Goal: Transaction & Acquisition: Obtain resource

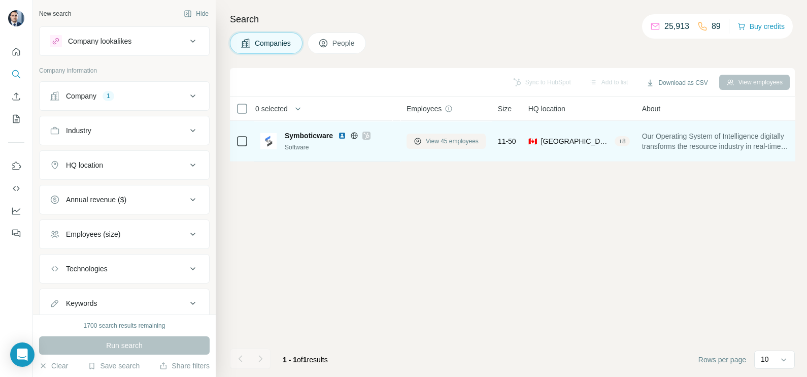
click at [440, 141] on span "View 45 employees" at bounding box center [452, 141] width 53 height 9
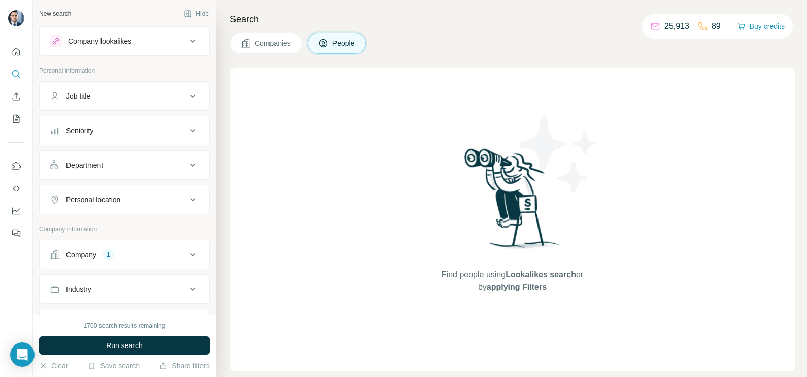
click at [269, 41] on span "Companies" at bounding box center [273, 43] width 37 height 10
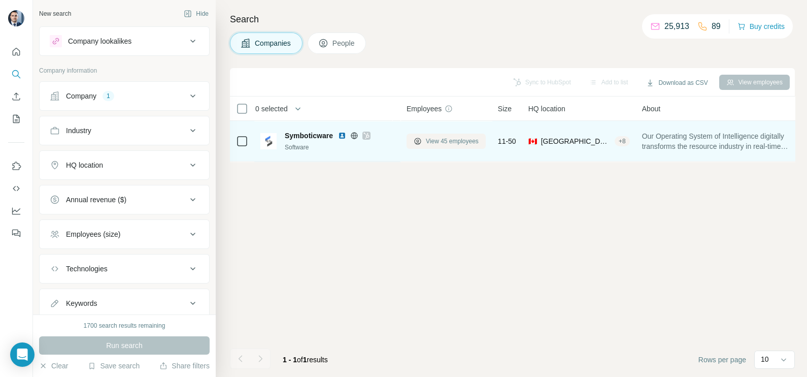
click at [442, 137] on span "View 45 employees" at bounding box center [452, 141] width 53 height 9
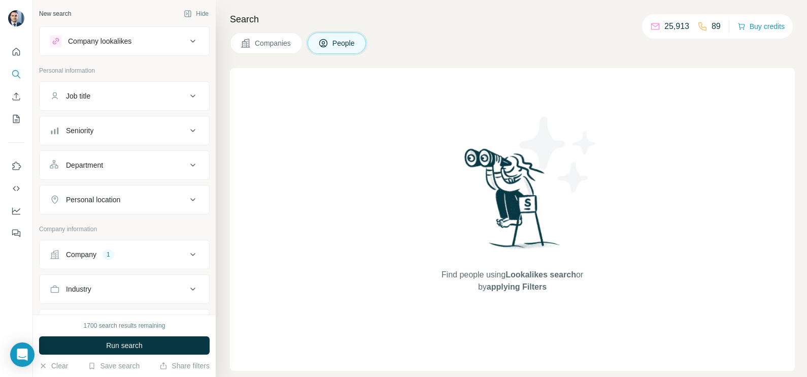
click at [259, 42] on span "Companies" at bounding box center [273, 43] width 37 height 10
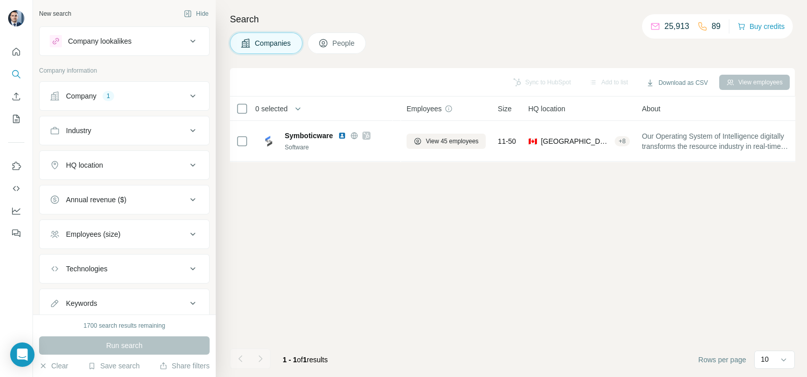
click at [169, 95] on div "Company 1" at bounding box center [118, 96] width 137 height 10
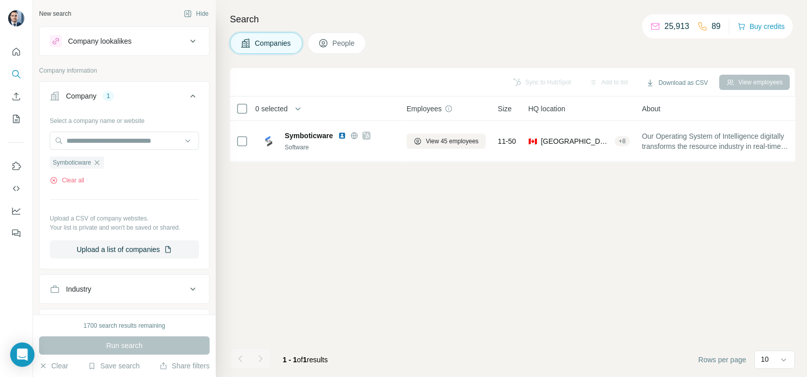
click at [110, 164] on ul "Symboticware" at bounding box center [124, 162] width 149 height 13
click at [99, 165] on icon "button" at bounding box center [97, 162] width 8 height 8
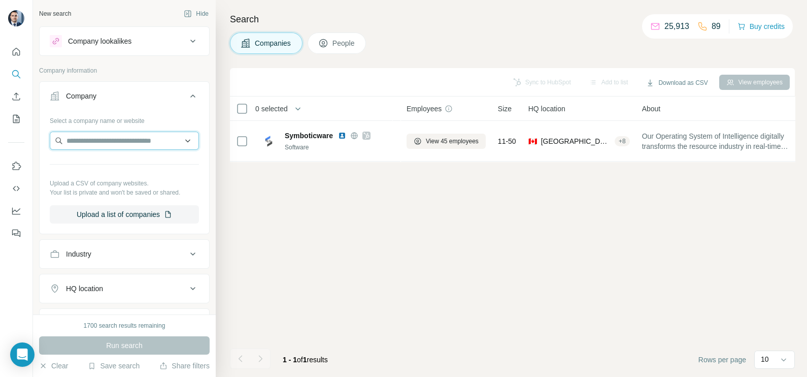
click at [115, 132] on input "text" at bounding box center [124, 141] width 149 height 18
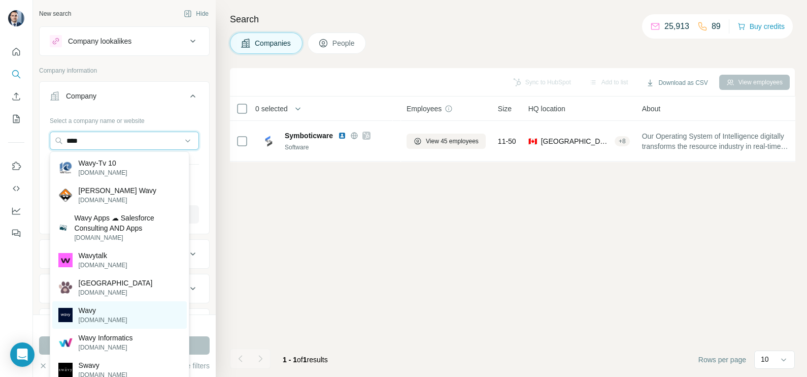
type input "****"
click at [107, 313] on div "Wavy [DOMAIN_NAME]" at bounding box center [119, 314] width 135 height 27
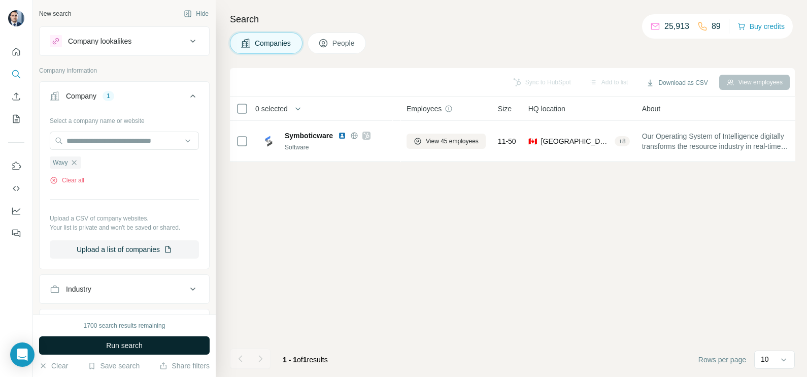
click at [94, 343] on button "Run search" at bounding box center [124, 345] width 171 height 18
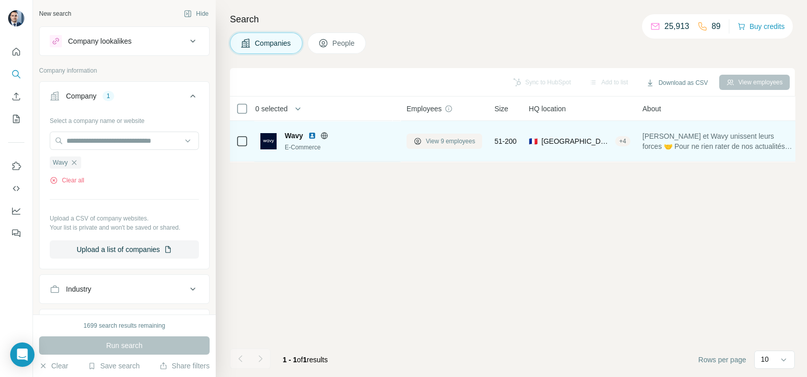
click at [467, 142] on span "View 9 employees" at bounding box center [450, 141] width 49 height 9
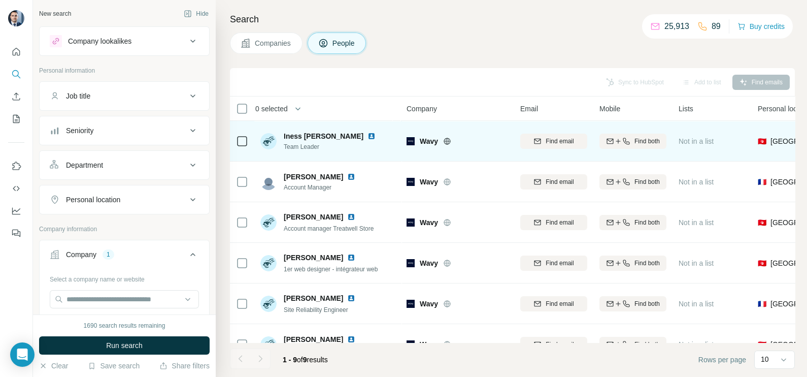
click at [451, 137] on icon at bounding box center [447, 141] width 8 height 8
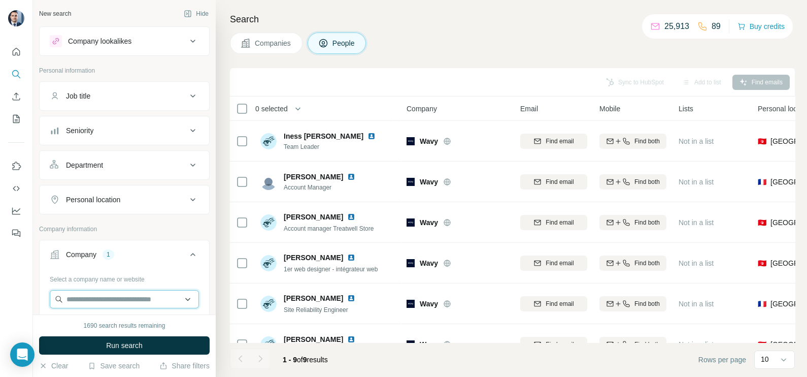
click at [116, 296] on input "text" at bounding box center [124, 299] width 149 height 18
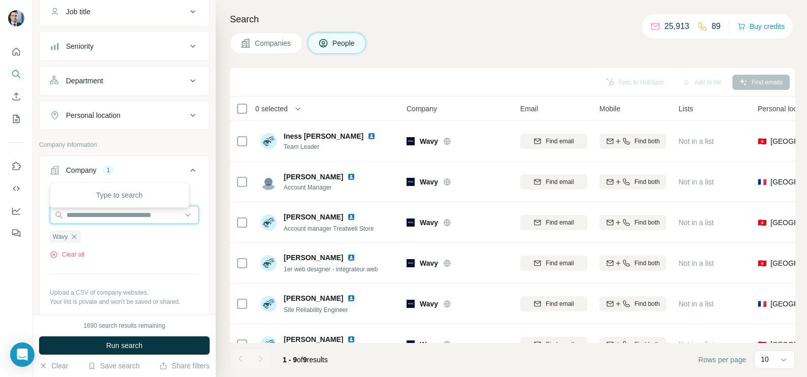
scroll to position [126, 0]
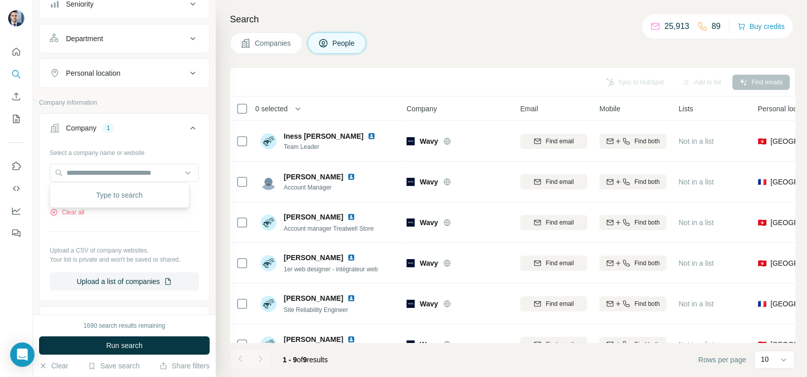
click at [99, 212] on div "Clear all" at bounding box center [124, 212] width 149 height 9
click at [77, 191] on icon "button" at bounding box center [74, 194] width 8 height 8
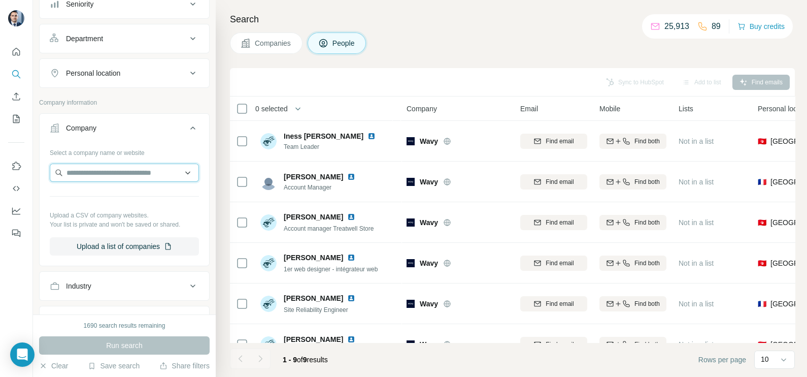
click at [85, 174] on input "text" at bounding box center [124, 173] width 149 height 18
click at [94, 170] on input "**********" at bounding box center [124, 173] width 149 height 18
drag, startPoint x: 134, startPoint y: 171, endPoint x: 109, endPoint y: 171, distance: 24.9
click at [109, 171] on input "**********" at bounding box center [124, 173] width 149 height 18
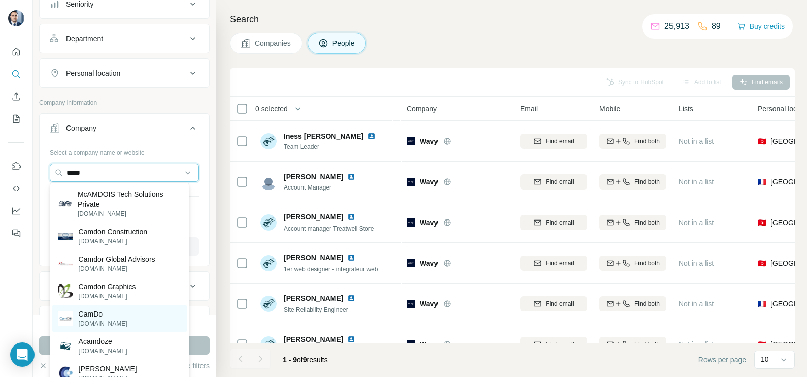
type input "*****"
click at [119, 316] on div "CamDo [DOMAIN_NAME]" at bounding box center [119, 318] width 135 height 27
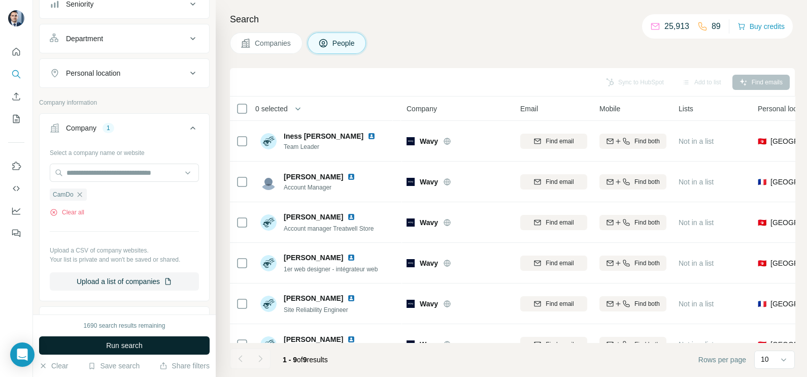
click at [127, 339] on button "Run search" at bounding box center [124, 345] width 171 height 18
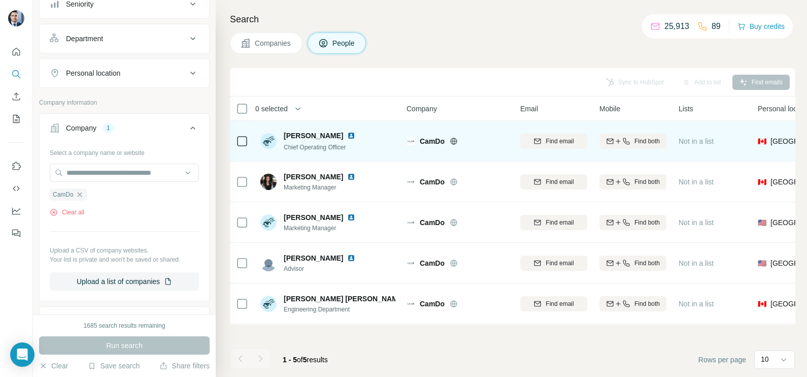
click at [455, 144] on icon at bounding box center [454, 141] width 8 height 8
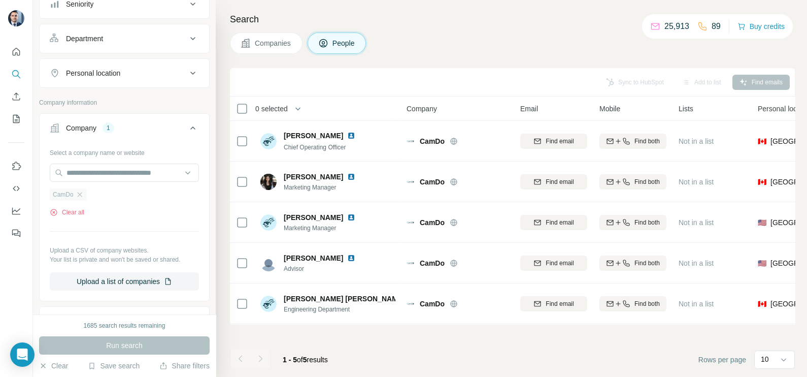
click at [84, 191] on div "CamDo" at bounding box center [68, 194] width 37 height 12
click at [78, 195] on icon "button" at bounding box center [80, 194] width 8 height 8
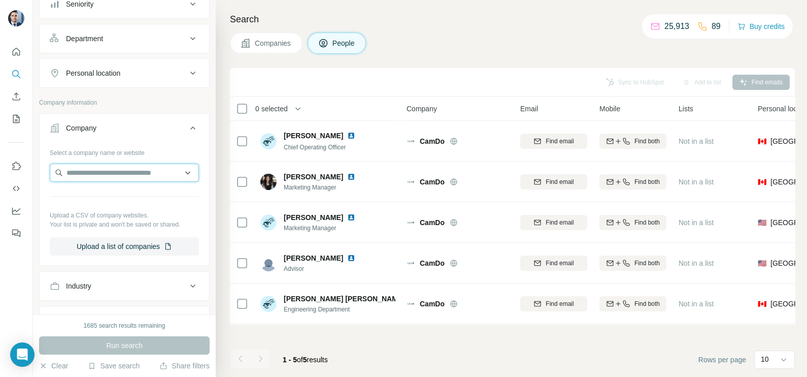
click at [99, 173] on input "text" at bounding box center [124, 173] width 149 height 18
paste input "**********"
type input "**********"
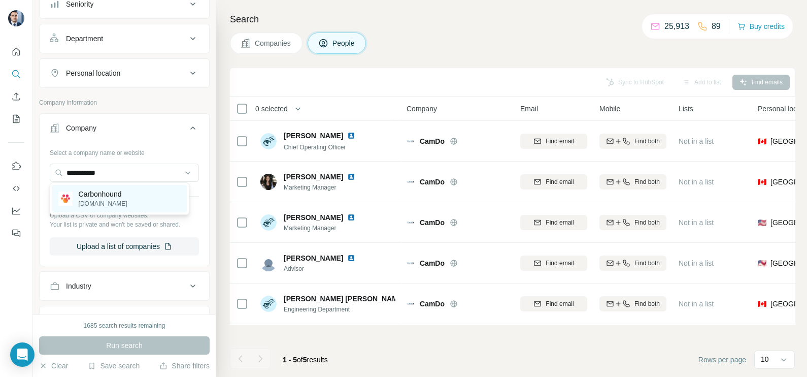
click at [117, 199] on p "[DOMAIN_NAME]" at bounding box center [103, 203] width 49 height 9
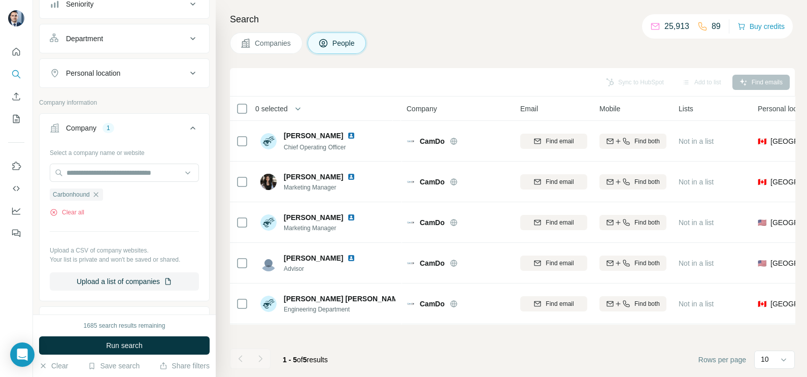
click at [142, 345] on span "Run search" at bounding box center [124, 345] width 37 height 10
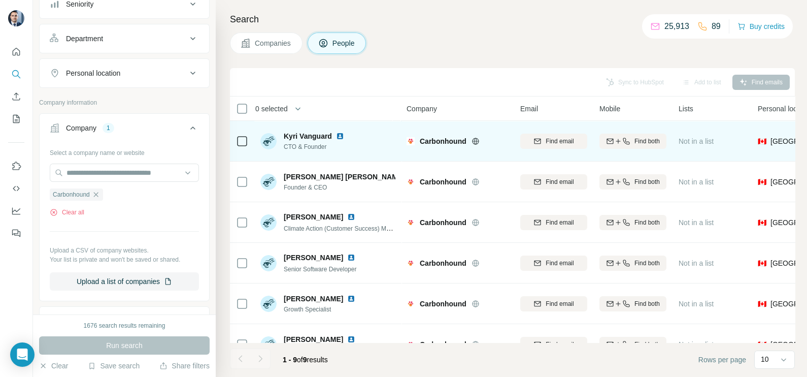
click at [236, 137] on icon at bounding box center [242, 141] width 12 height 12
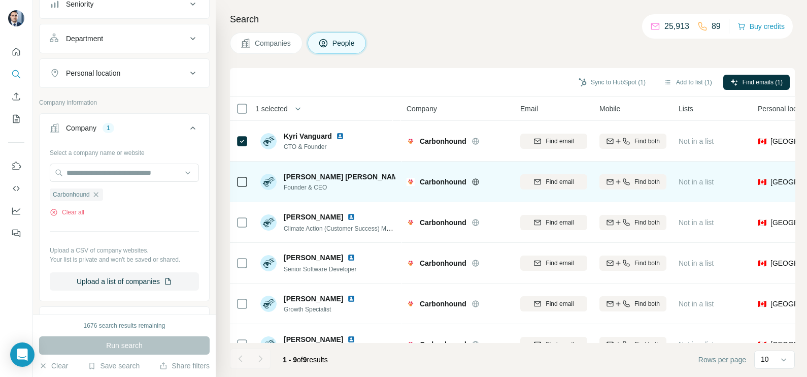
click at [236, 180] on icon at bounding box center [242, 182] width 12 height 12
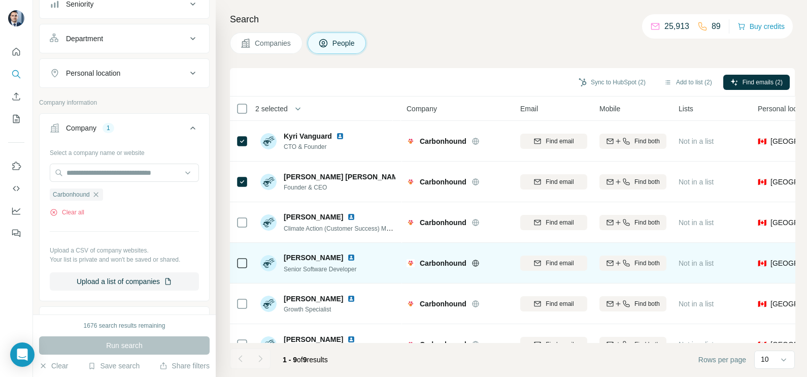
click at [245, 254] on div at bounding box center [242, 263] width 12 height 28
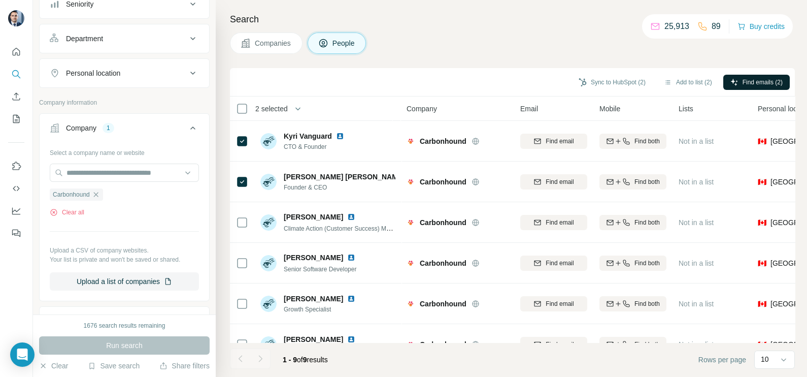
click at [755, 75] on button "Find emails (2)" at bounding box center [757, 82] width 67 height 15
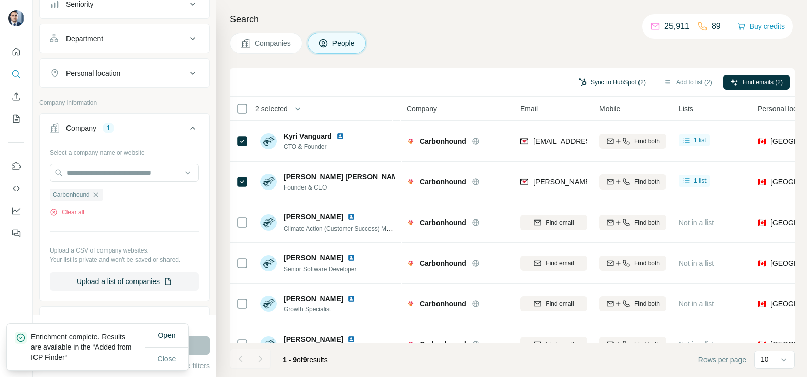
click at [618, 81] on button "Sync to HubSpot (2)" at bounding box center [612, 82] width 81 height 15
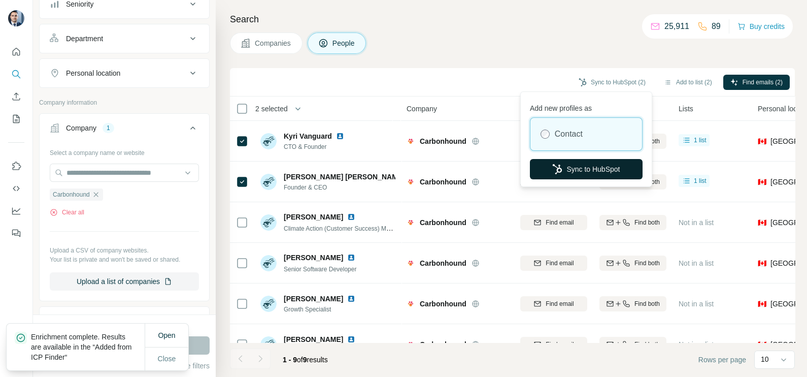
click at [595, 162] on button "Sync to HubSpot" at bounding box center [586, 169] width 113 height 20
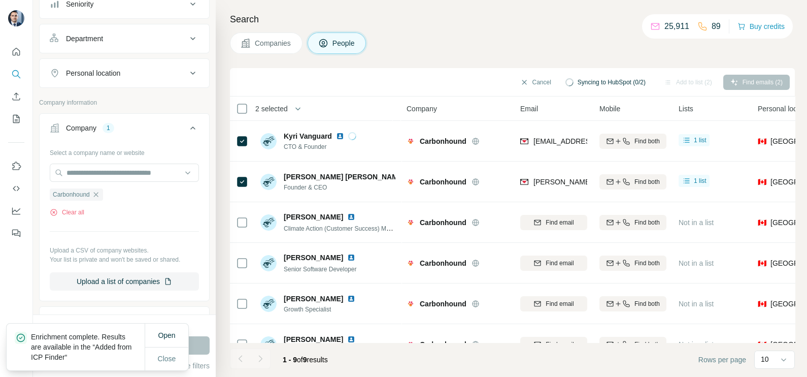
click at [474, 88] on div "Cancel Syncing to HubSpot (0/2) Add to list (2) Find emails (2)" at bounding box center [512, 82] width 555 height 18
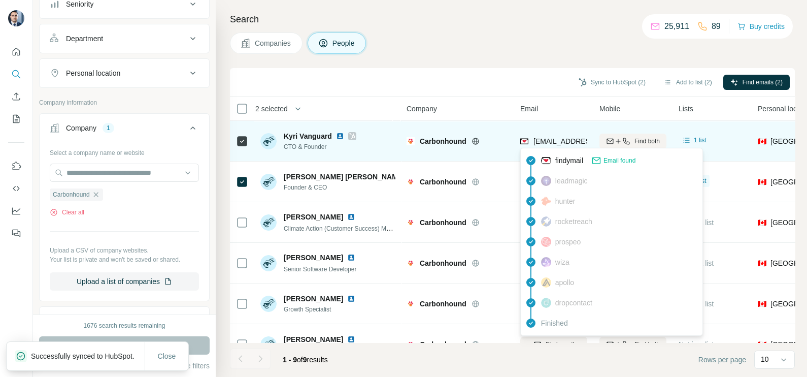
click at [563, 148] on div "findymail Email found leadmagic hunter rocketreach prospeo [PERSON_NAME] apollo…" at bounding box center [611, 242] width 183 height 188
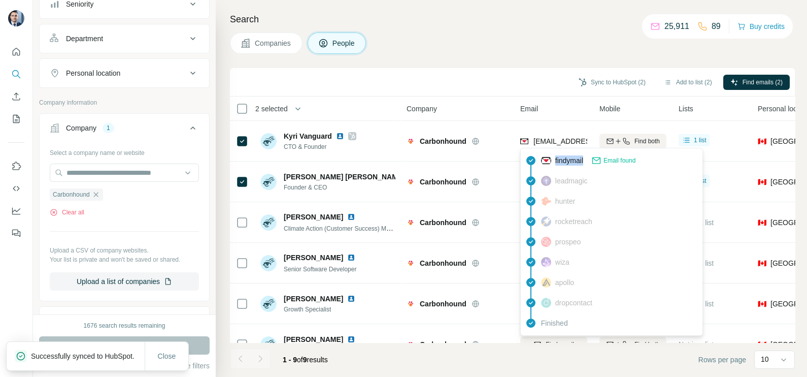
click at [563, 147] on body "New search Hide Company lookalikes Personal information Job title Seniority Dep…" at bounding box center [403, 188] width 807 height 377
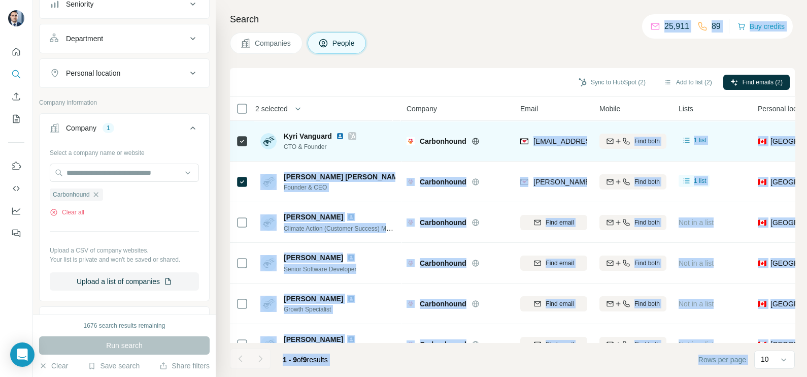
drag, startPoint x: 563, startPoint y: 147, endPoint x: 558, endPoint y: 141, distance: 8.0
click at [558, 141] on span "[EMAIL_ADDRESS][DOMAIN_NAME]" at bounding box center [594, 141] width 120 height 8
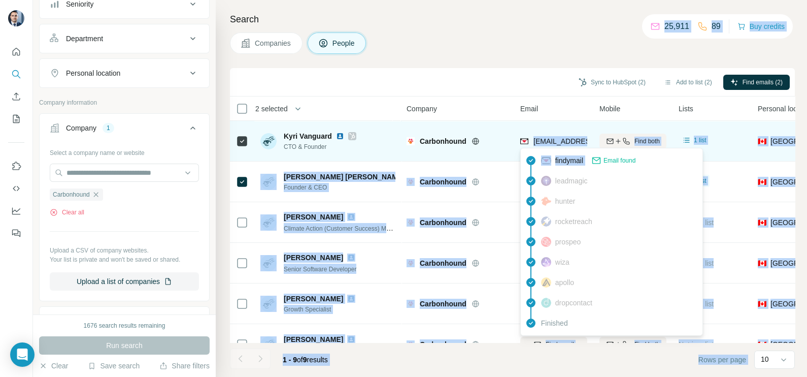
click at [558, 141] on span "[EMAIL_ADDRESS][DOMAIN_NAME]" at bounding box center [594, 141] width 120 height 8
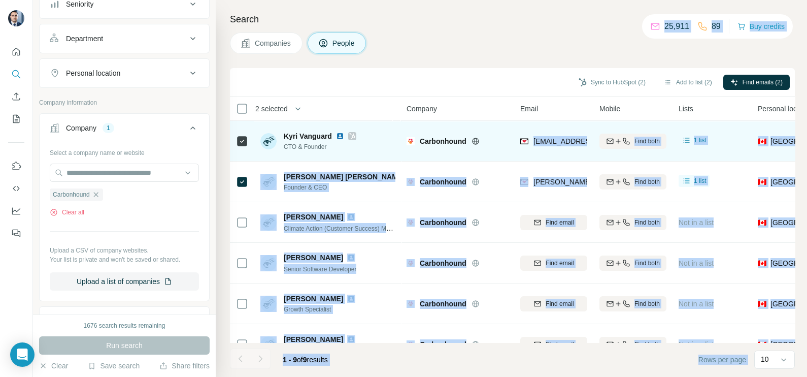
drag, startPoint x: 558, startPoint y: 141, endPoint x: 554, endPoint y: 123, distance: 18.2
click at [554, 123] on td "[EMAIL_ADDRESS][DOMAIN_NAME]" at bounding box center [553, 141] width 79 height 41
drag, startPoint x: 554, startPoint y: 123, endPoint x: 554, endPoint y: 130, distance: 7.1
click at [554, 130] on div "[EMAIL_ADDRESS][DOMAIN_NAME]" at bounding box center [553, 141] width 67 height 28
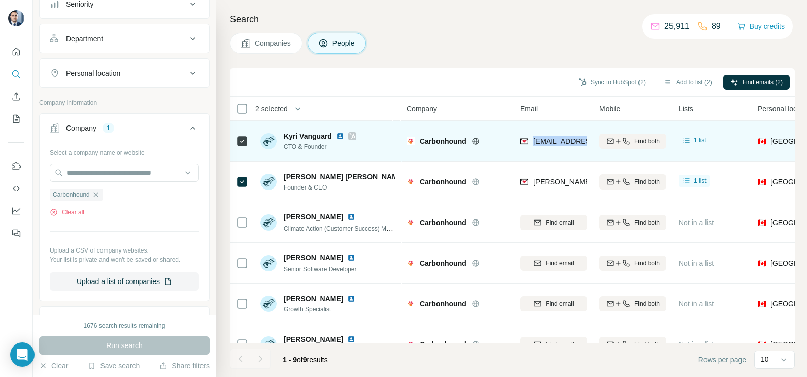
click at [555, 130] on div "[EMAIL_ADDRESS][DOMAIN_NAME]" at bounding box center [553, 141] width 67 height 28
drag, startPoint x: 555, startPoint y: 130, endPoint x: 553, endPoint y: 152, distance: 21.9
click at [553, 152] on div "[EMAIL_ADDRESS][DOMAIN_NAME]" at bounding box center [553, 141] width 67 height 28
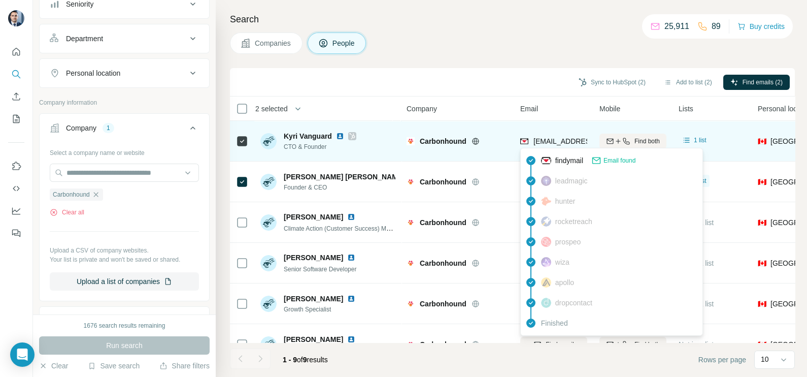
click at [553, 143] on span "[EMAIL_ADDRESS][DOMAIN_NAME]" at bounding box center [594, 141] width 120 height 8
copy tr "[EMAIL_ADDRESS][DOMAIN_NAME]"
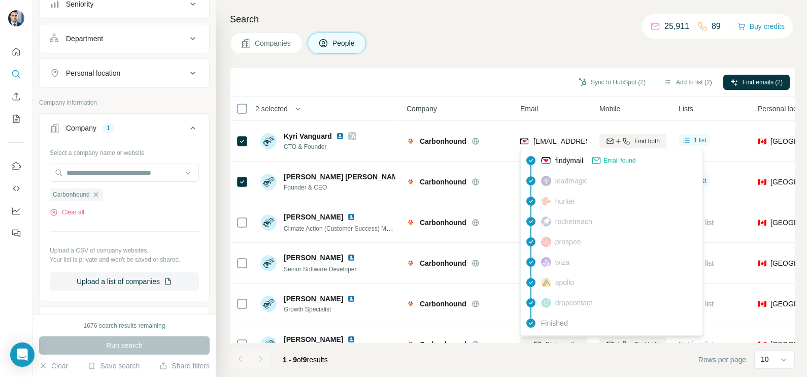
click at [516, 94] on div "Sync to HubSpot (2) Add to list (2) Find emails (2)" at bounding box center [512, 82] width 565 height 28
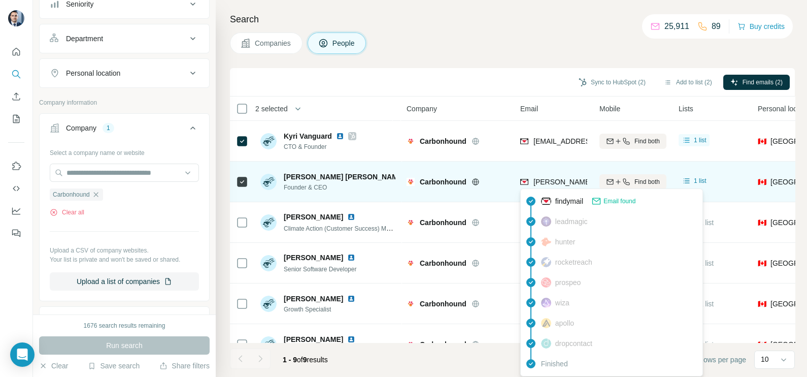
click at [563, 182] on span "[PERSON_NAME][EMAIL_ADDRESS][DOMAIN_NAME]" at bounding box center [623, 182] width 179 height 8
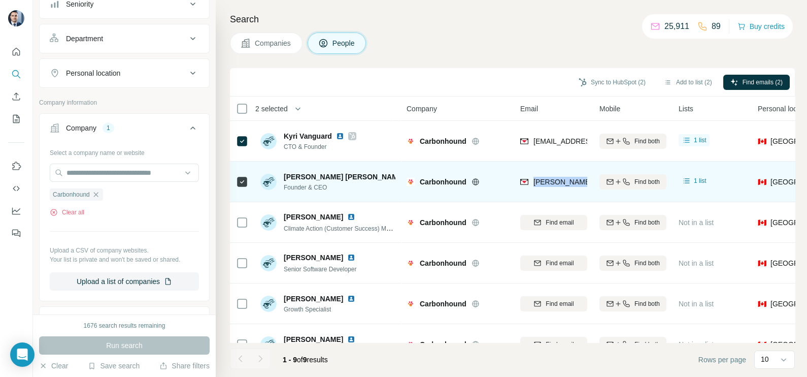
click at [563, 182] on span "[PERSON_NAME][EMAIL_ADDRESS][DOMAIN_NAME]" at bounding box center [623, 182] width 179 height 8
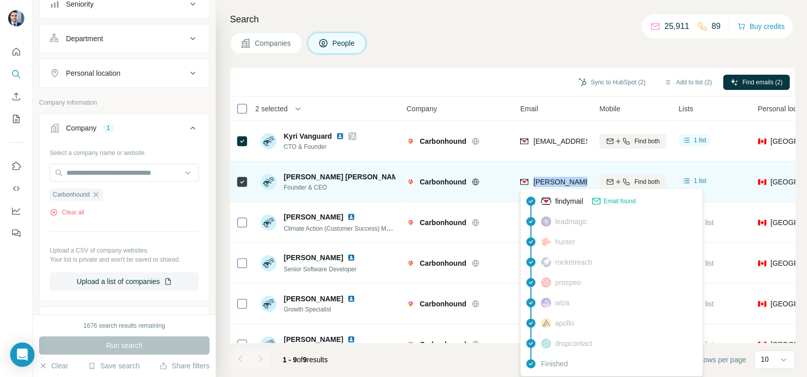
copy tr "[PERSON_NAME][EMAIL_ADDRESS][DOMAIN_NAME]"
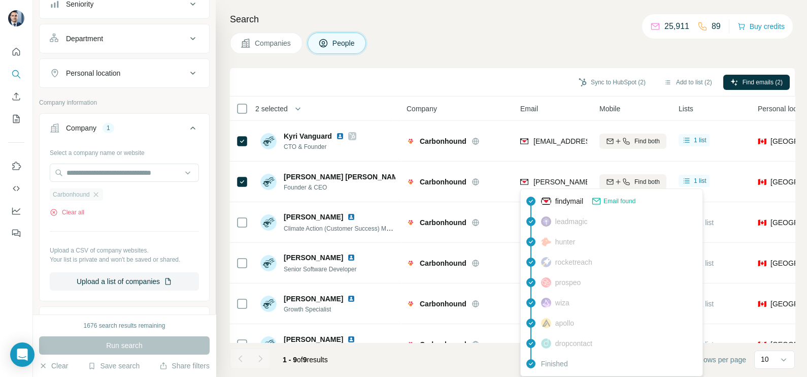
click at [103, 194] on div "Carbonhound" at bounding box center [76, 194] width 53 height 12
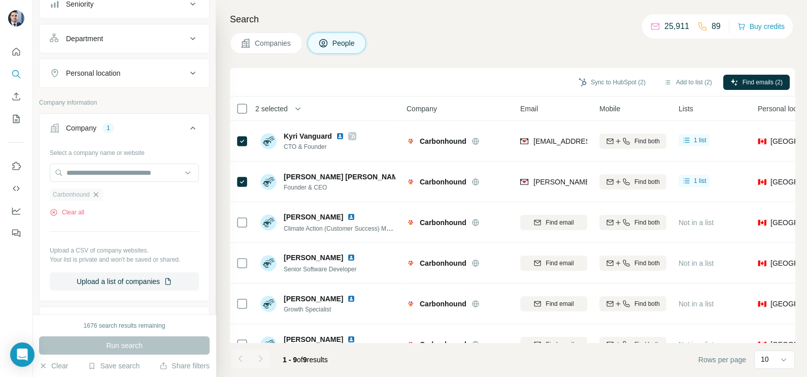
click at [98, 192] on icon "button" at bounding box center [95, 194] width 5 height 5
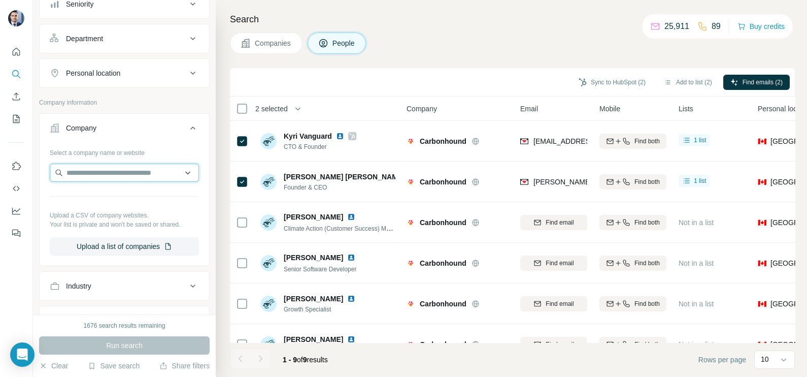
click at [103, 173] on input "text" at bounding box center [124, 173] width 149 height 18
type input "********"
click at [195, 217] on div "Select a company name or website Upload a CSV of company websites. Your list is…" at bounding box center [125, 203] width 170 height 119
click at [95, 179] on input "text" at bounding box center [120, 173] width 140 height 18
paste input "*********"
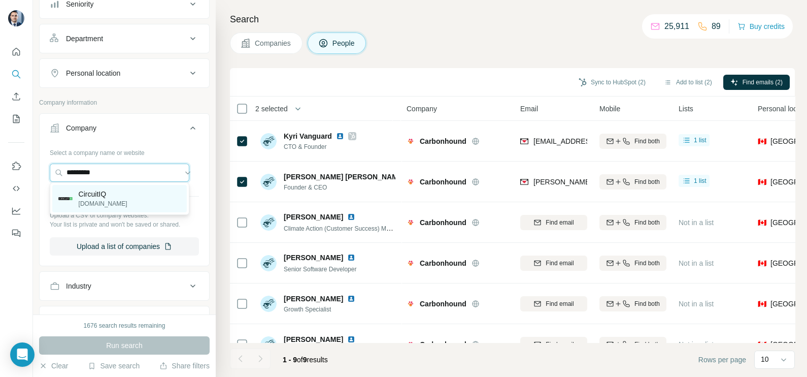
type input "*********"
click at [114, 193] on p "CircuitIQ" at bounding box center [103, 194] width 49 height 10
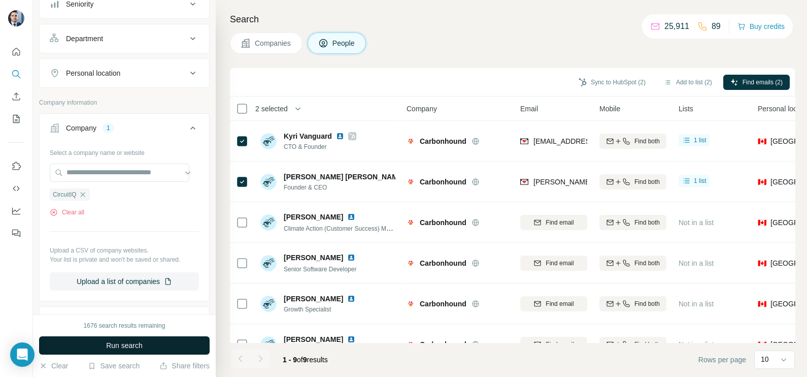
click at [124, 340] on button "Run search" at bounding box center [124, 345] width 171 height 18
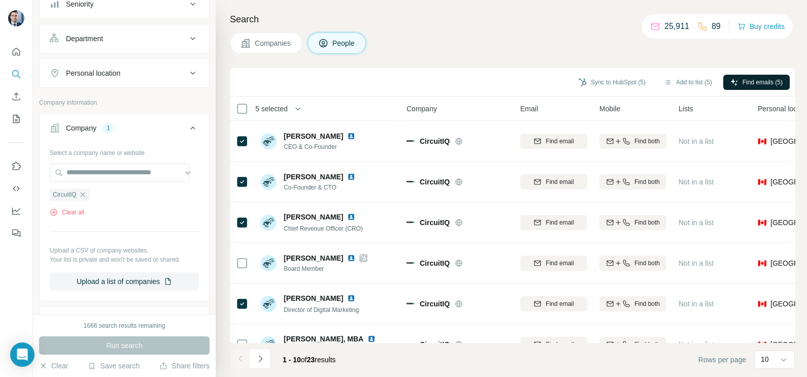
click at [754, 81] on span "Find emails (5)" at bounding box center [763, 82] width 40 height 9
click at [609, 80] on button "Sync to HubSpot (5)" at bounding box center [612, 82] width 81 height 15
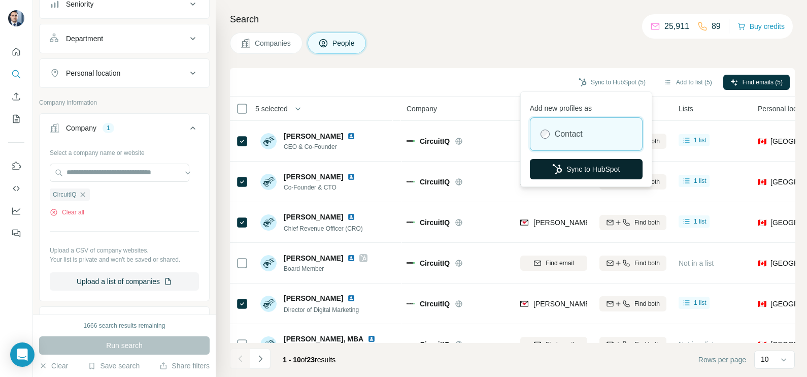
click at [587, 166] on button "Sync to HubSpot" at bounding box center [586, 169] width 113 height 20
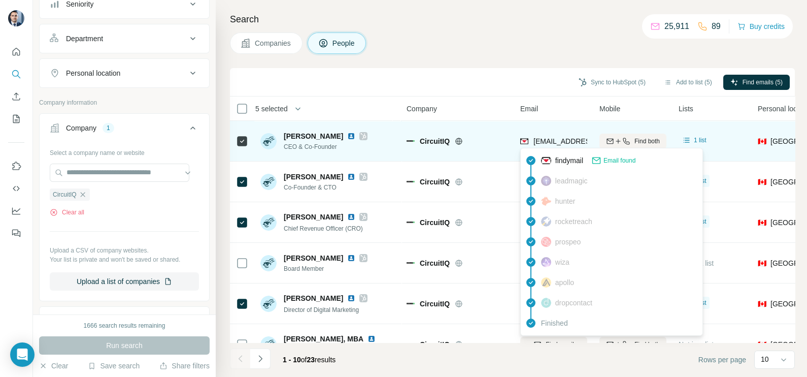
click at [550, 133] on div "[EMAIL_ADDRESS][DOMAIN_NAME]" at bounding box center [553, 141] width 67 height 28
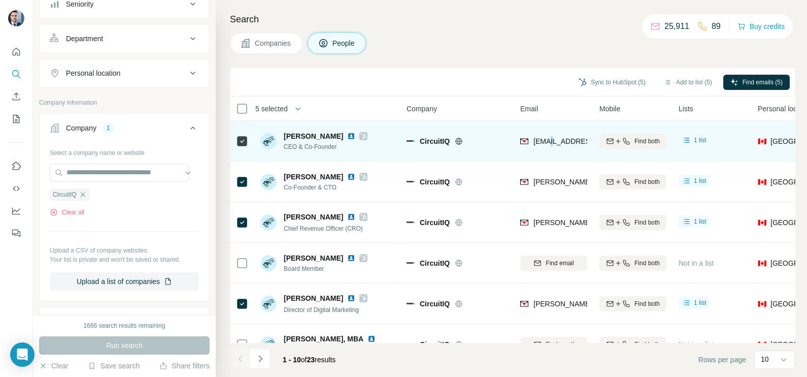
click at [550, 133] on div "[EMAIL_ADDRESS][DOMAIN_NAME]" at bounding box center [553, 141] width 67 height 28
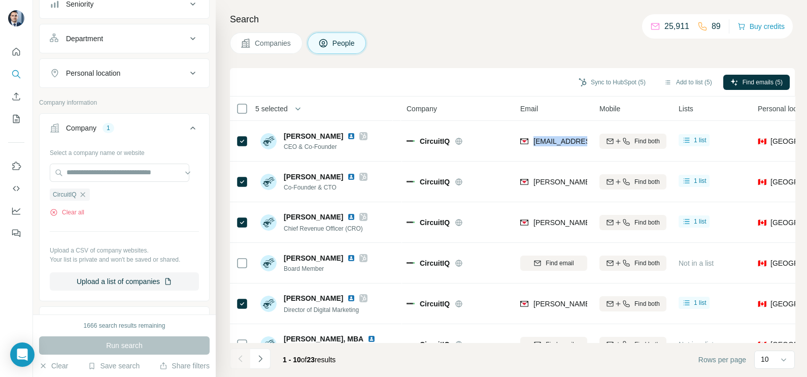
copy tr "[EMAIL_ADDRESS][DOMAIN_NAME]"
click at [505, 63] on div "Search Companies People Sync to HubSpot (5) Add to list (5) Find emails (5) 5 s…" at bounding box center [512, 188] width 592 height 377
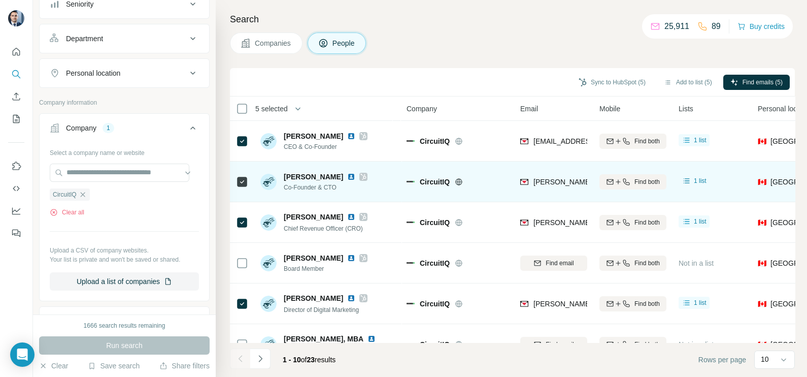
click at [557, 175] on div "[PERSON_NAME][EMAIL_ADDRESS][DOMAIN_NAME]" at bounding box center [553, 182] width 67 height 28
copy tr "[PERSON_NAME][EMAIL_ADDRESS][DOMAIN_NAME]"
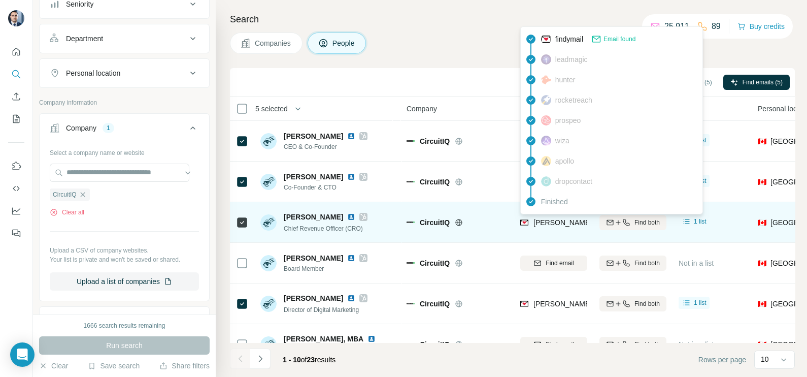
click at [538, 220] on span "[PERSON_NAME][EMAIL_ADDRESS][DOMAIN_NAME]" at bounding box center [623, 222] width 179 height 8
copy tr "[PERSON_NAME][EMAIL_ADDRESS][DOMAIN_NAME]"
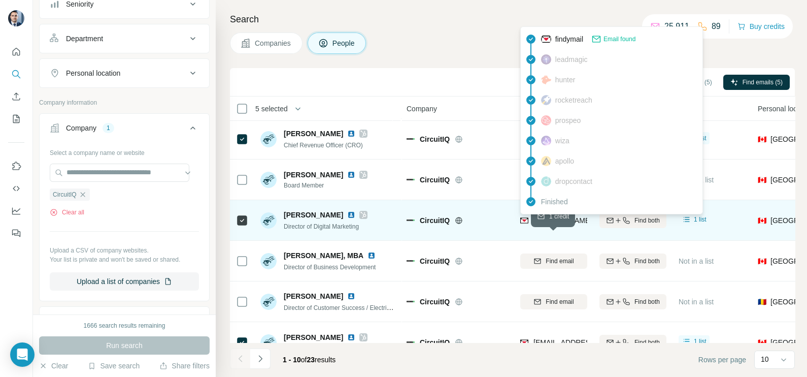
scroll to position [63, 0]
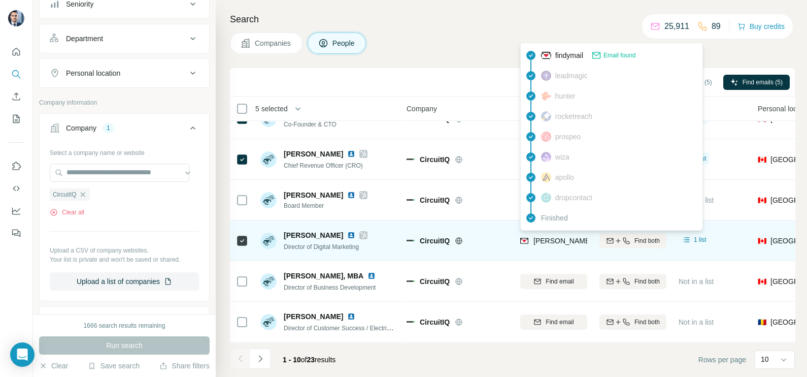
click at [551, 240] on span "[PERSON_NAME][EMAIL_ADDRESS][DOMAIN_NAME]" at bounding box center [623, 241] width 179 height 8
copy tr "[PERSON_NAME][EMAIL_ADDRESS][DOMAIN_NAME]"
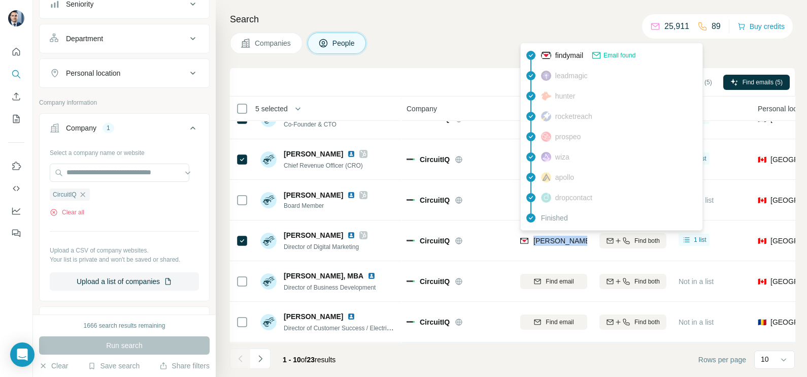
scroll to position [126, 0]
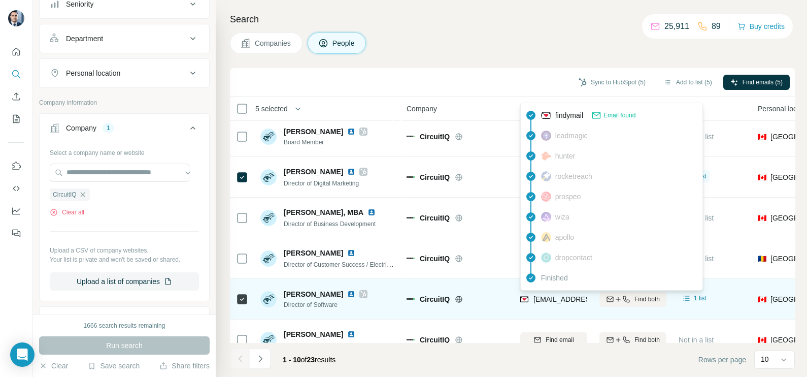
click at [541, 295] on span "[EMAIL_ADDRESS][DOMAIN_NAME]" at bounding box center [594, 299] width 120 height 8
click at [541, 294] on span "[EMAIL_ADDRESS][DOMAIN_NAME]" at bounding box center [590, 299] width 112 height 10
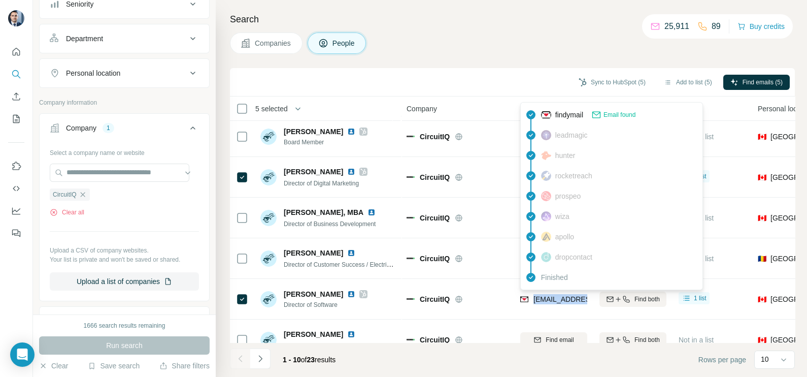
copy tr "[EMAIL_ADDRESS][DOMAIN_NAME]"
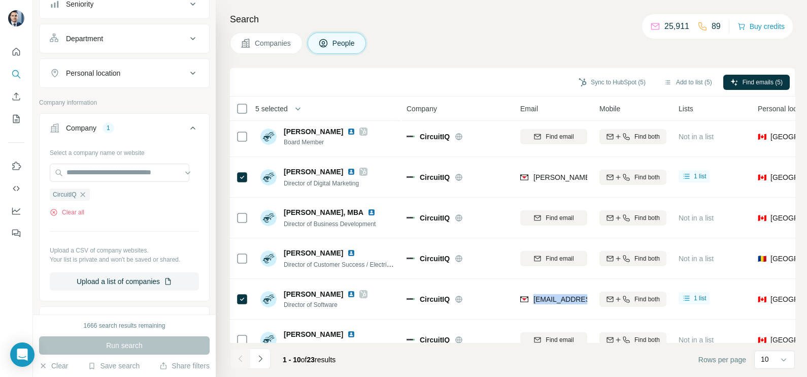
click at [273, 46] on span "Companies" at bounding box center [273, 43] width 37 height 10
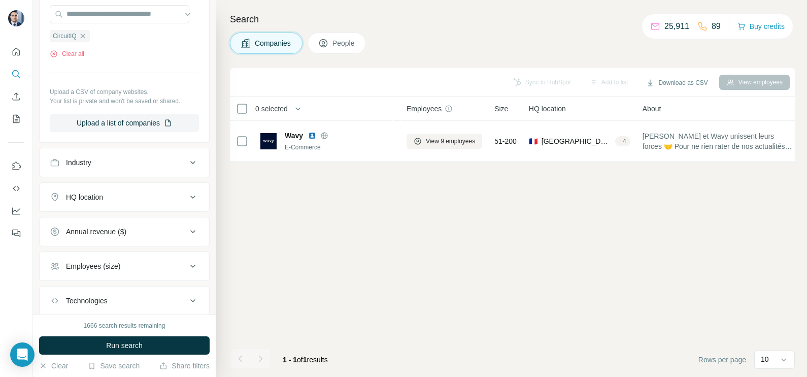
scroll to position [0, 0]
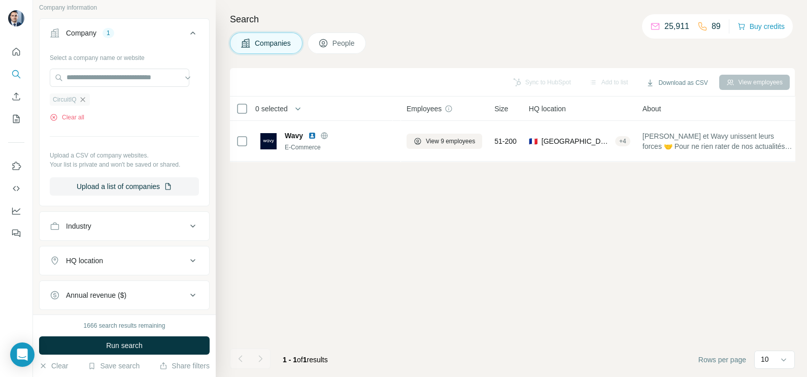
click at [87, 101] on icon "button" at bounding box center [83, 99] width 8 height 8
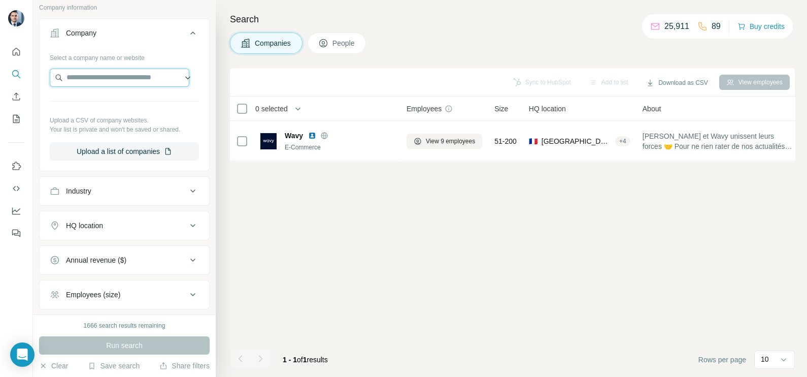
click at [92, 75] on input "text" at bounding box center [120, 78] width 140 height 18
click at [86, 71] on input "**********" at bounding box center [120, 78] width 140 height 18
type input "**********"
drag, startPoint x: 120, startPoint y: 77, endPoint x: -3, endPoint y: 63, distance: 123.1
click at [0, 63] on html "**********" at bounding box center [403, 188] width 807 height 377
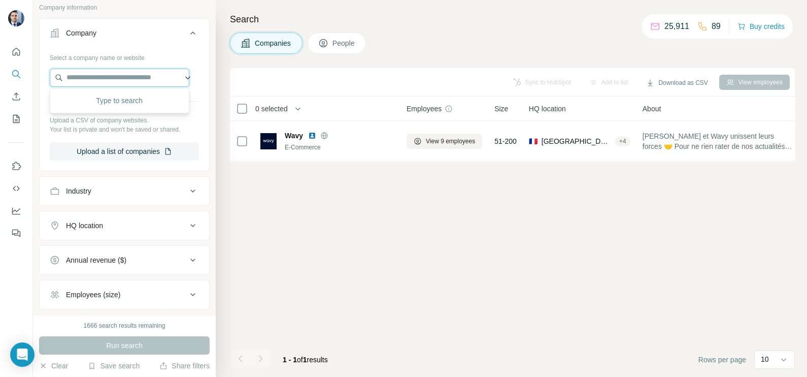
paste input "**********"
click at [90, 74] on input "**********" at bounding box center [120, 78] width 140 height 18
type input "**********"
click at [135, 100] on div "CyberLegends [DOMAIN_NAME]" at bounding box center [119, 103] width 135 height 27
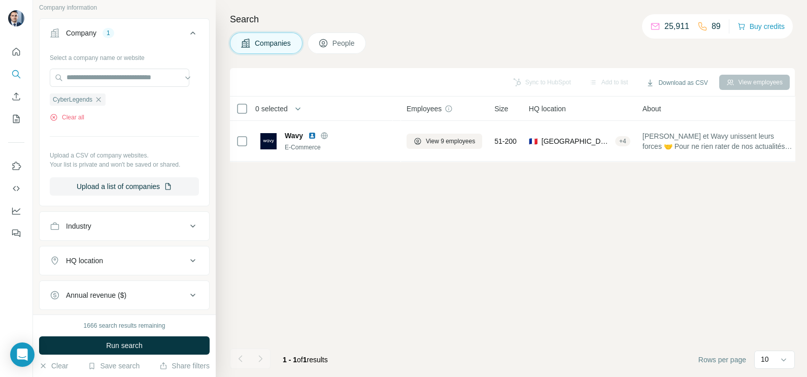
click at [143, 335] on div "1666 search results remaining Run search Clear Save search Share filters" at bounding box center [124, 345] width 183 height 62
click at [147, 345] on button "Run search" at bounding box center [124, 345] width 171 height 18
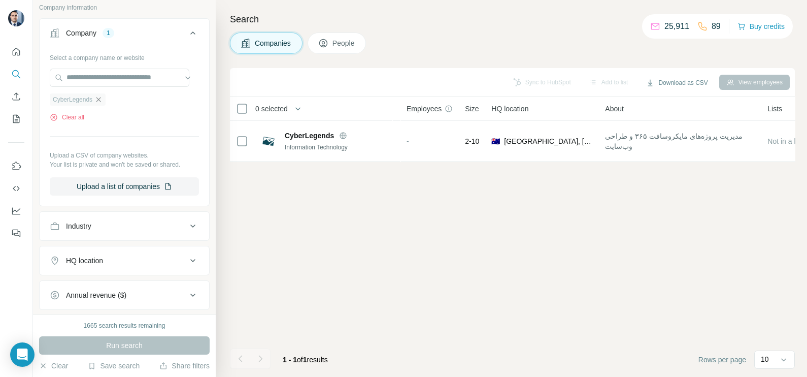
click at [103, 96] on icon "button" at bounding box center [98, 99] width 8 height 8
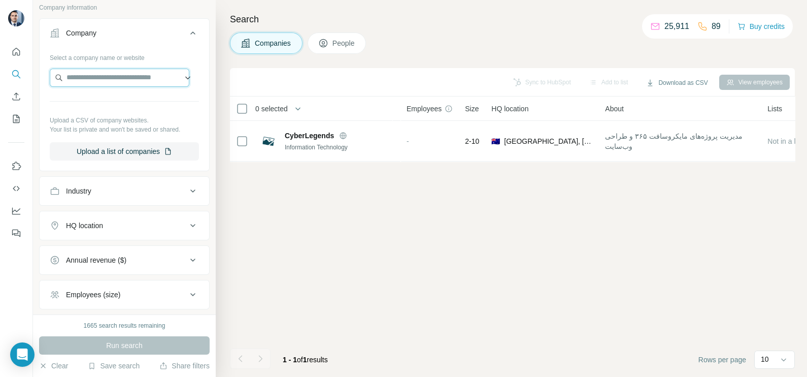
click at [97, 82] on input "text" at bounding box center [120, 78] width 140 height 18
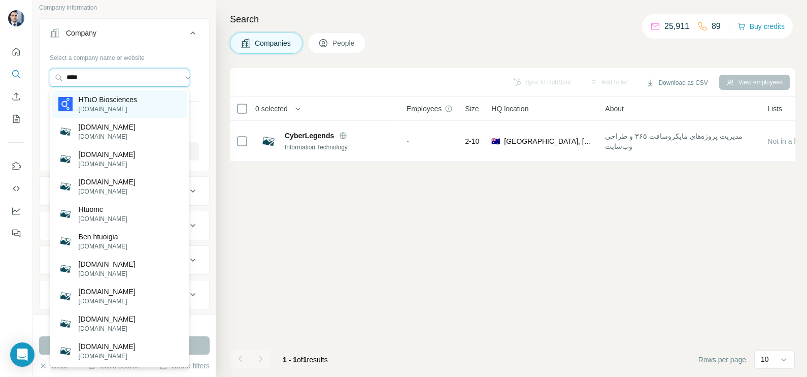
type input "****"
click at [127, 99] on p "HTuO Biosciences" at bounding box center [108, 99] width 58 height 10
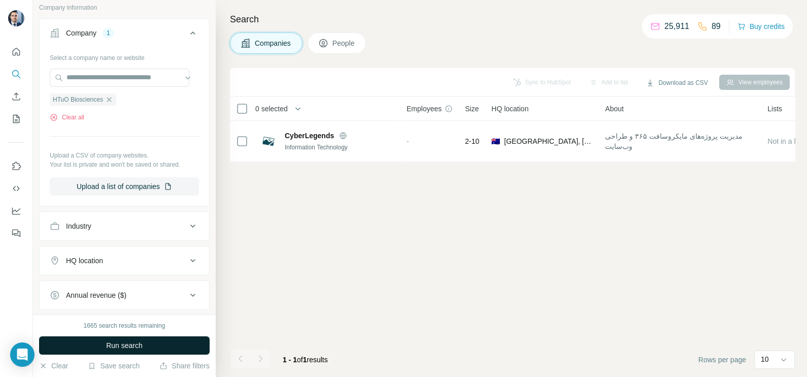
click at [145, 351] on button "Run search" at bounding box center [124, 345] width 171 height 18
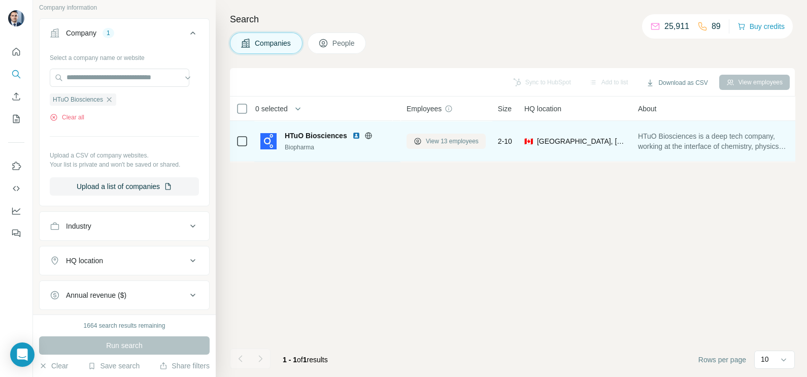
click at [455, 137] on span "View 13 employees" at bounding box center [452, 141] width 53 height 9
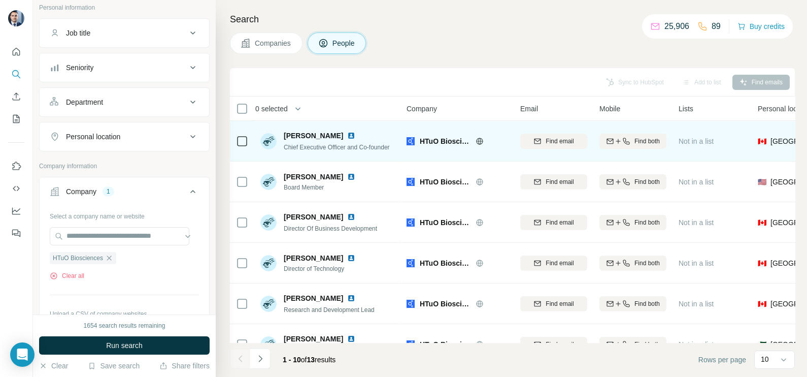
click at [248, 142] on td at bounding box center [242, 141] width 24 height 41
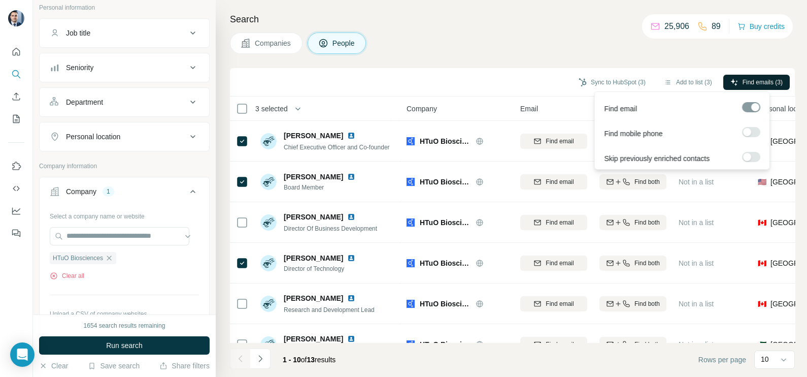
click at [759, 82] on span "Find emails (3)" at bounding box center [763, 82] width 40 height 9
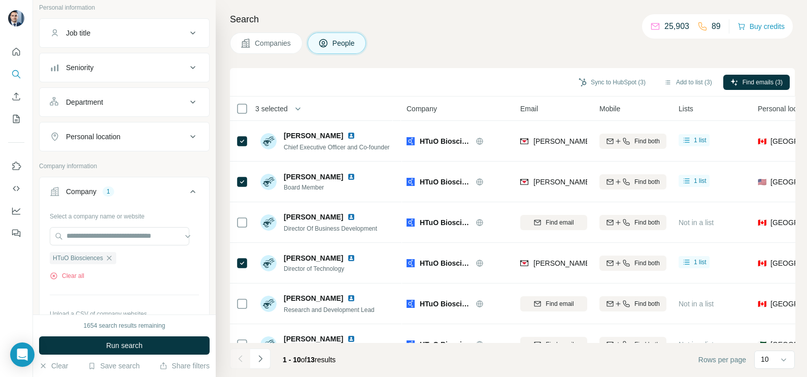
click at [602, 89] on div "Sync to HubSpot (3)" at bounding box center [612, 83] width 81 height 17
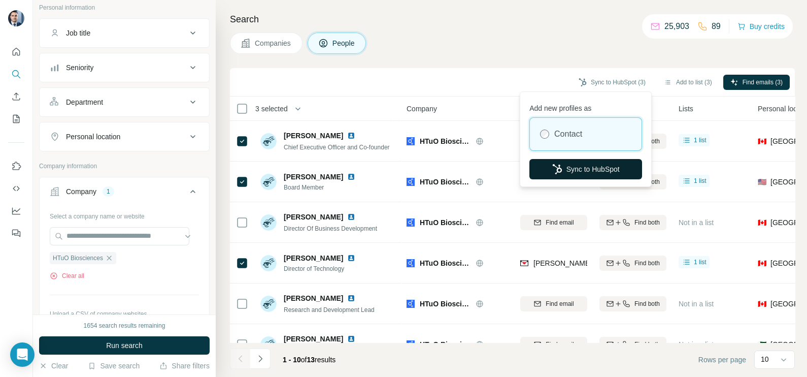
click at [589, 168] on button "Sync to HubSpot" at bounding box center [586, 169] width 113 height 20
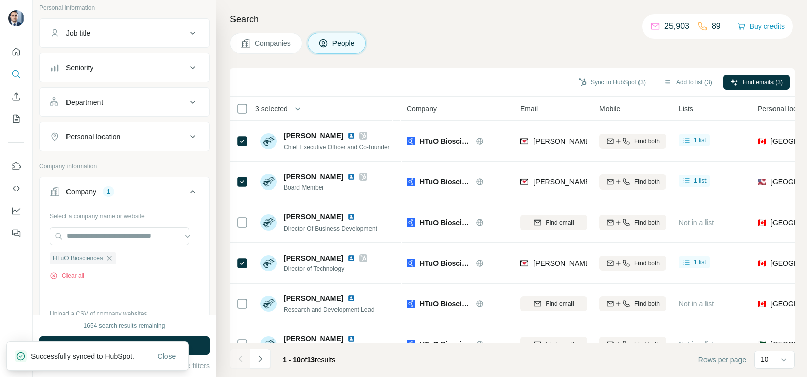
click at [495, 91] on div "Sync to HubSpot (3) Add to list (3) Find emails (3)" at bounding box center [512, 82] width 565 height 28
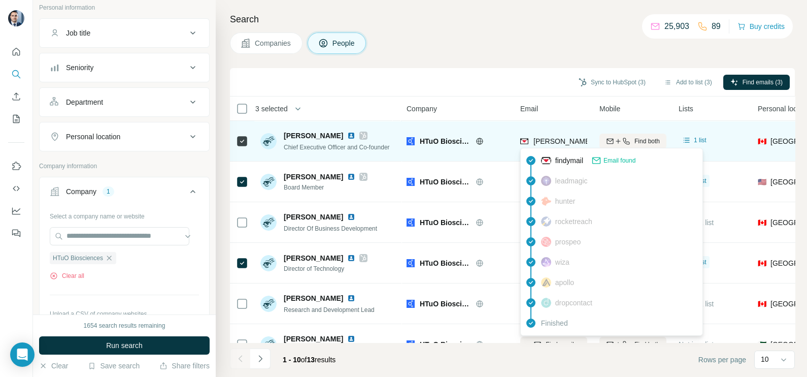
click at [556, 142] on span "[PERSON_NAME][EMAIL_ADDRESS][DOMAIN_NAME]" at bounding box center [623, 141] width 179 height 8
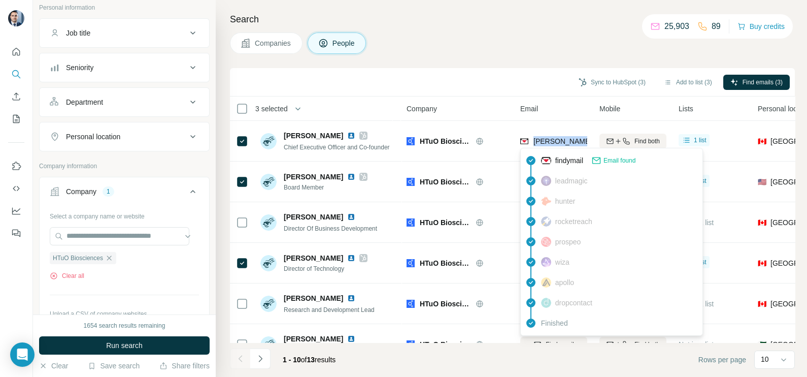
copy tr "[PERSON_NAME][EMAIL_ADDRESS][DOMAIN_NAME]"
click at [502, 76] on div "Sync to HubSpot (3) Add to list (3) Find emails (3)" at bounding box center [512, 82] width 555 height 18
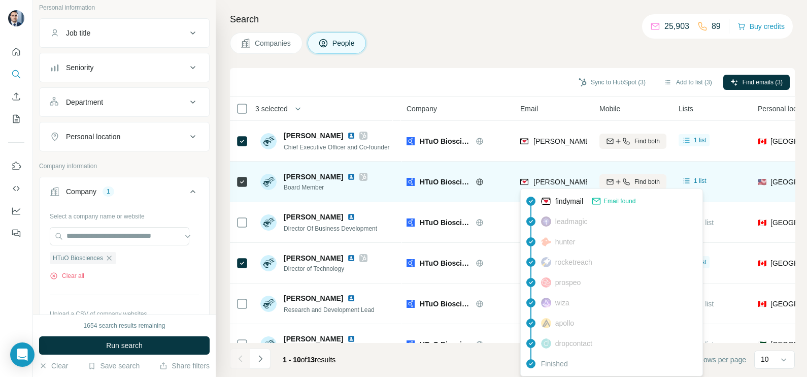
click at [559, 185] on span "[PERSON_NAME][EMAIL_ADDRESS][DOMAIN_NAME]" at bounding box center [623, 182] width 179 height 8
copy tr "[PERSON_NAME][EMAIL_ADDRESS][DOMAIN_NAME]"
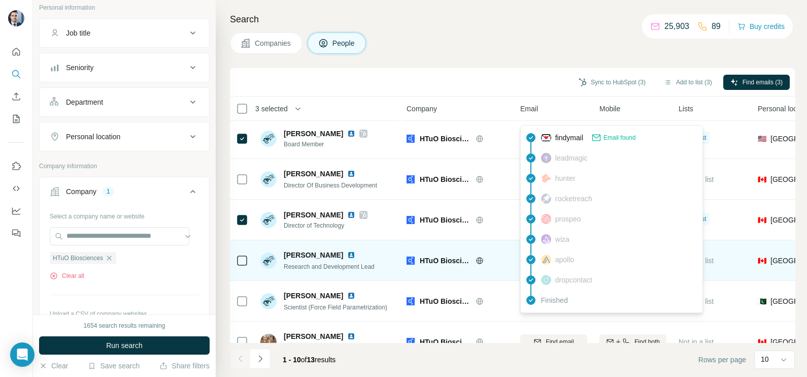
scroll to position [63, 0]
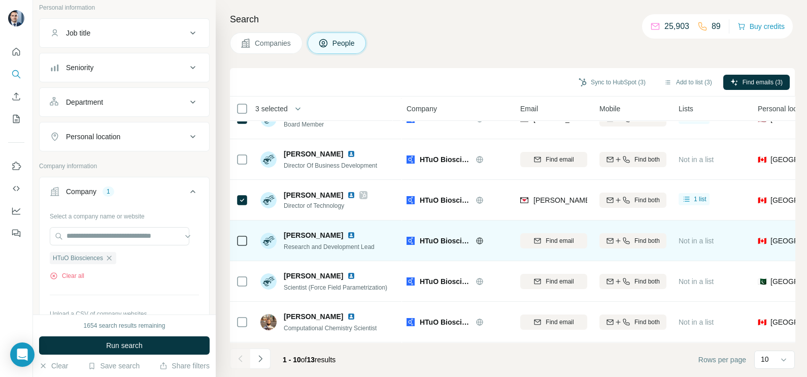
click at [483, 237] on icon at bounding box center [480, 241] width 8 height 8
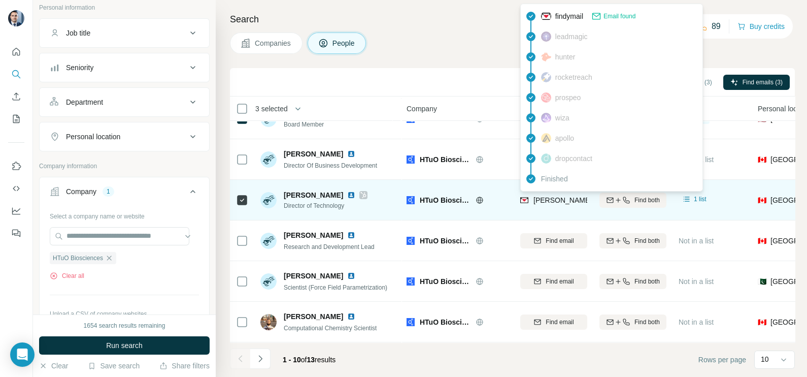
click at [549, 202] on span "[PERSON_NAME][EMAIL_ADDRESS][DOMAIN_NAME]" at bounding box center [623, 200] width 179 height 8
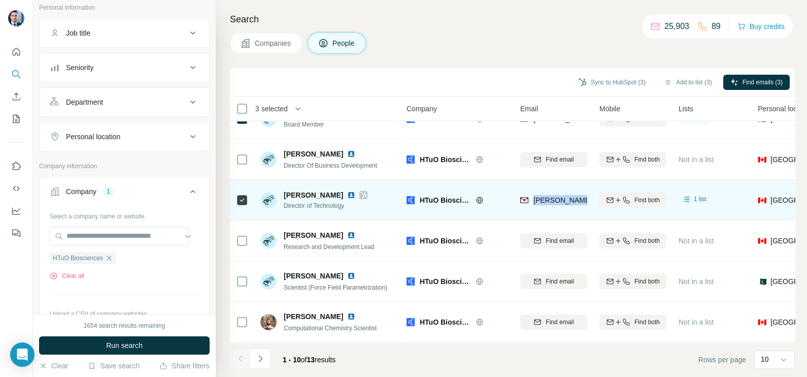
click at [549, 202] on span "[PERSON_NAME][EMAIL_ADDRESS][DOMAIN_NAME]" at bounding box center [623, 200] width 179 height 8
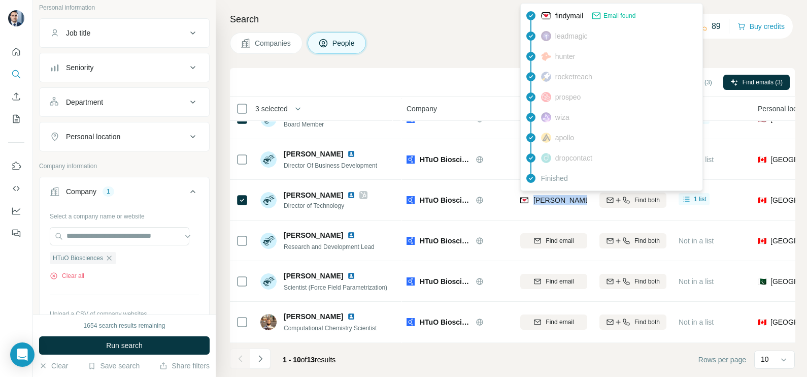
copy tr "[PERSON_NAME][EMAIL_ADDRESS][DOMAIN_NAME]"
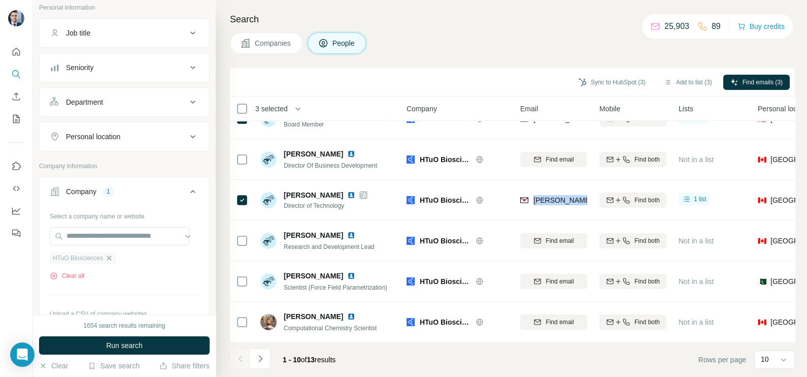
click at [113, 258] on icon "button" at bounding box center [109, 258] width 8 height 8
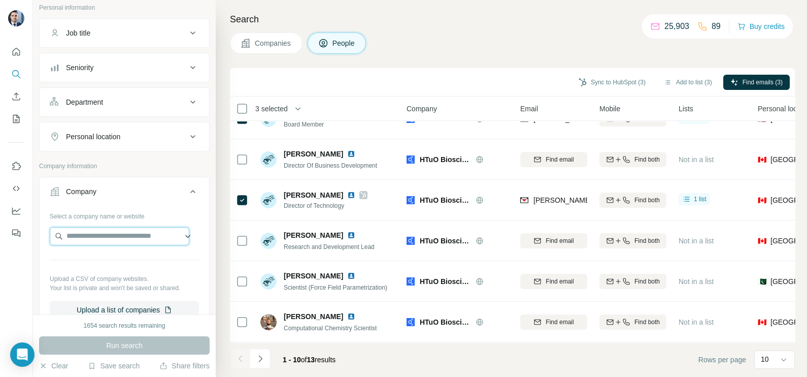
click at [109, 241] on input "text" at bounding box center [120, 236] width 140 height 18
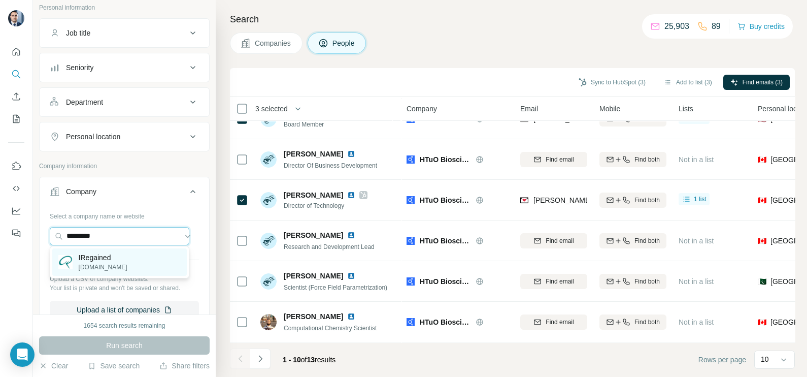
type input "*********"
click at [124, 265] on div "IRegained [DOMAIN_NAME]" at bounding box center [119, 261] width 135 height 27
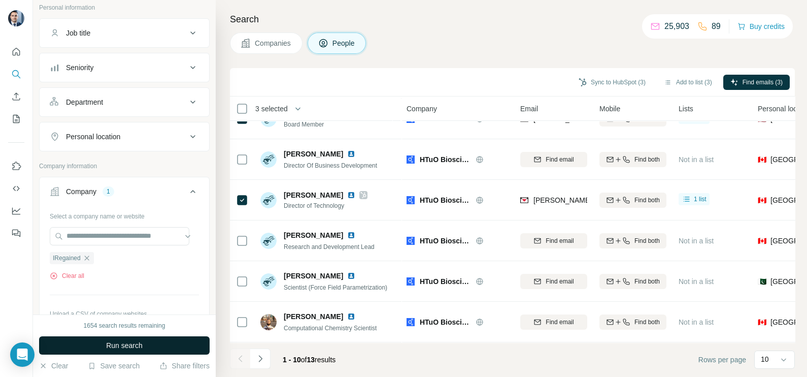
click at [138, 345] on span "Run search" at bounding box center [124, 345] width 37 height 10
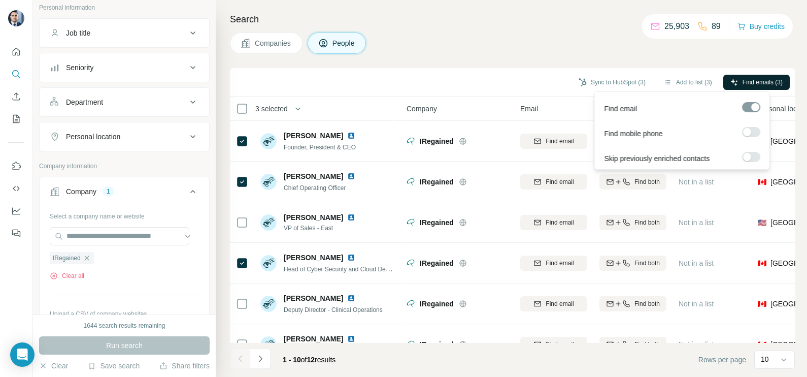
click at [743, 81] on span "Find emails (3)" at bounding box center [763, 82] width 40 height 9
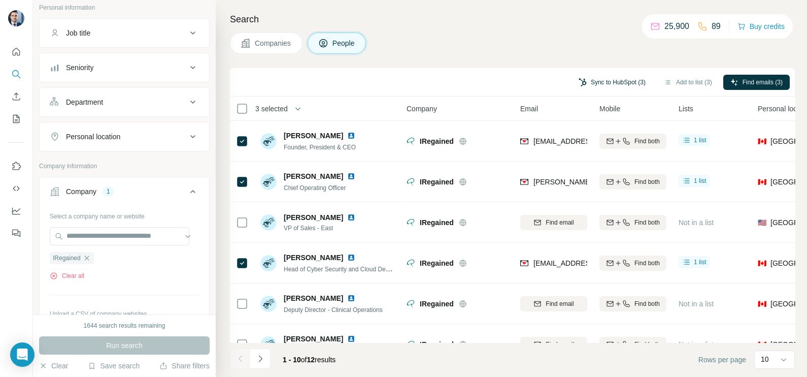
click at [625, 79] on button "Sync to HubSpot (3)" at bounding box center [612, 82] width 81 height 15
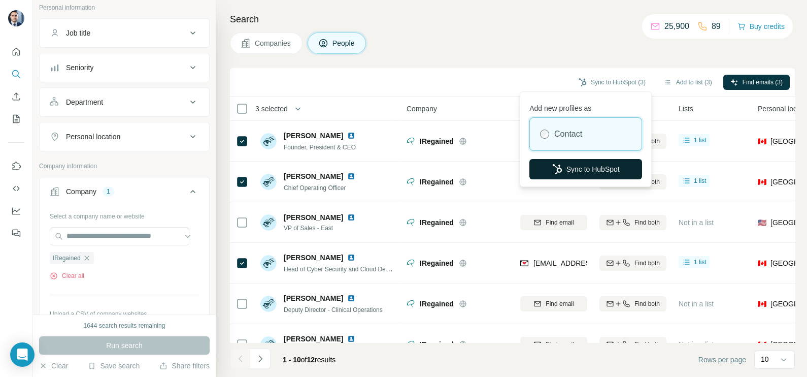
click at [573, 171] on button "Sync to HubSpot" at bounding box center [586, 169] width 113 height 20
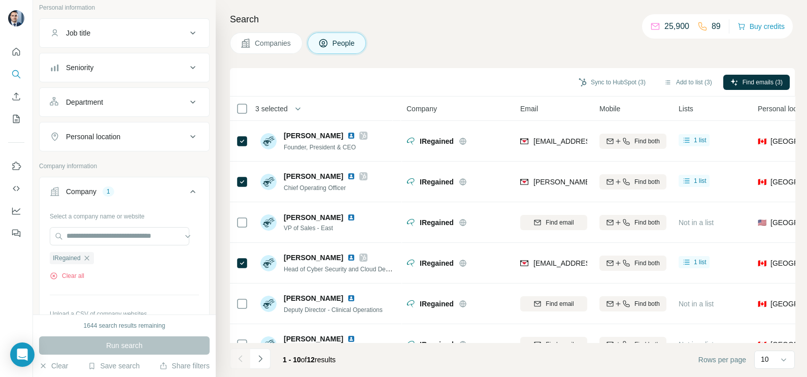
click at [471, 66] on div "Search Companies People Sync to HubSpot (3) Add to list (3) Find emails (3) 3 s…" at bounding box center [512, 188] width 592 height 377
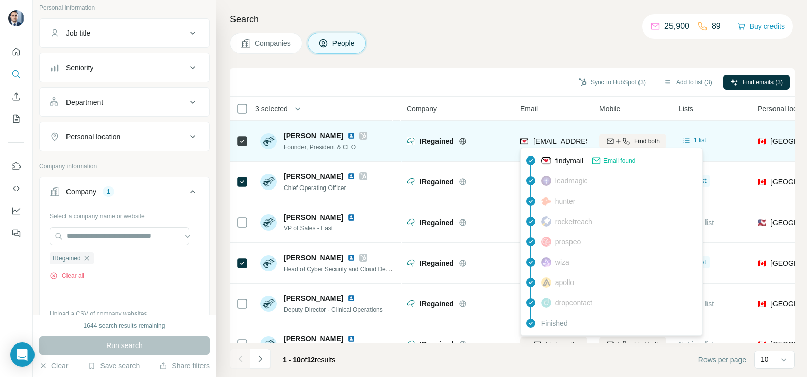
click at [548, 142] on span "[EMAIL_ADDRESS][DOMAIN_NAME]" at bounding box center [594, 141] width 120 height 8
click at [546, 144] on span "[EMAIL_ADDRESS][DOMAIN_NAME]" at bounding box center [594, 141] width 120 height 8
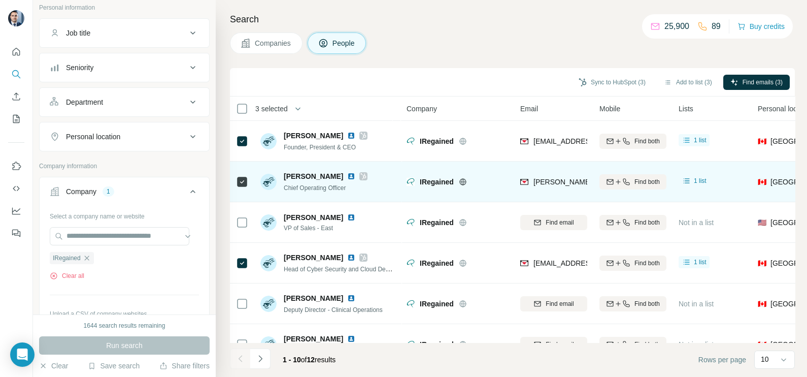
click at [566, 178] on span "[PERSON_NAME][EMAIL_ADDRESS][DOMAIN_NAME]" at bounding box center [623, 182] width 179 height 8
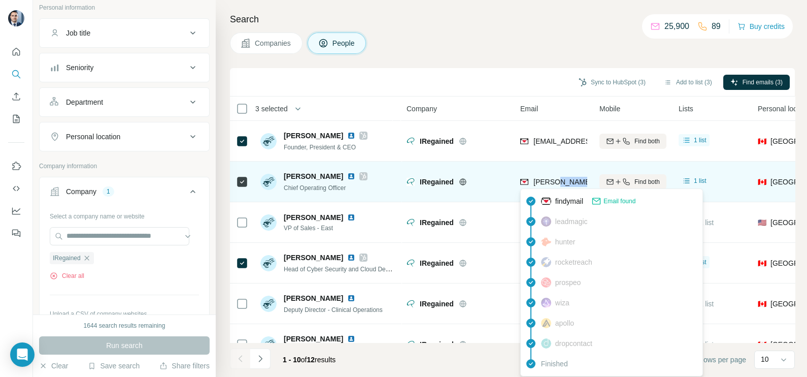
click at [566, 178] on span "[PERSON_NAME][EMAIL_ADDRESS][DOMAIN_NAME]" at bounding box center [623, 182] width 179 height 8
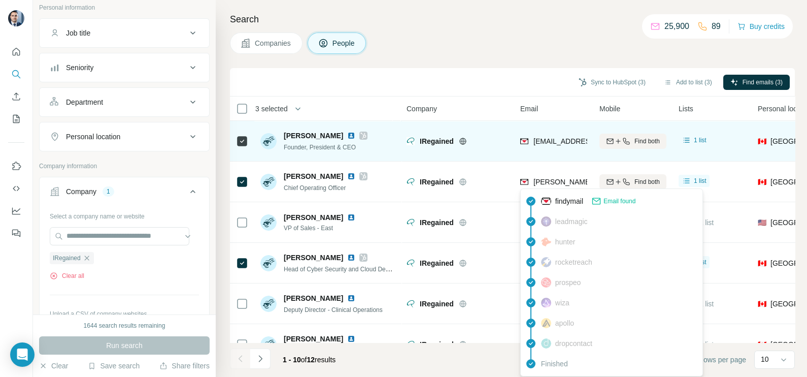
click at [467, 132] on div "IRegained" at bounding box center [458, 141] width 102 height 28
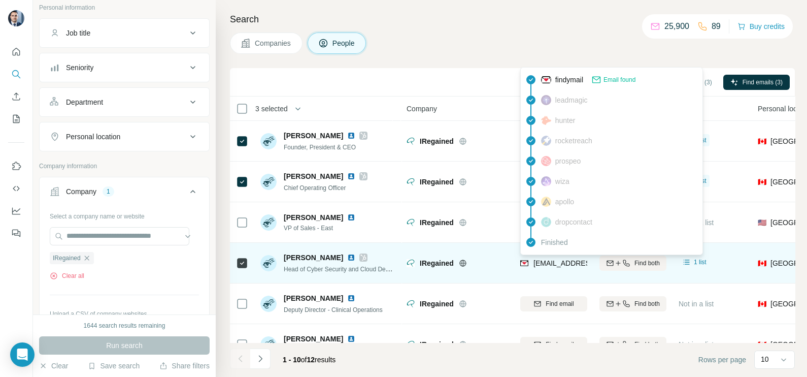
click at [557, 262] on span "[EMAIL_ADDRESS][DOMAIN_NAME]" at bounding box center [594, 263] width 120 height 8
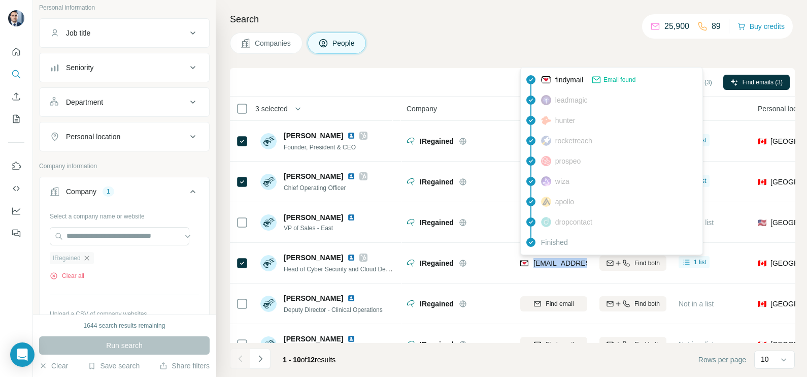
click at [90, 256] on icon "button" at bounding box center [87, 258] width 8 height 8
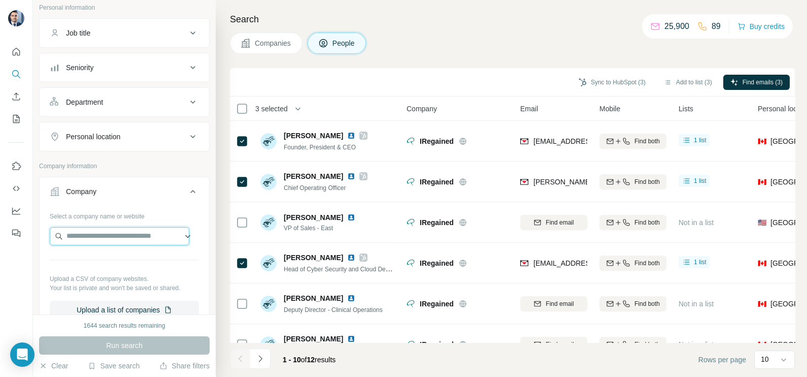
click at [92, 241] on input "text" at bounding box center [120, 236] width 140 height 18
paste input "******"
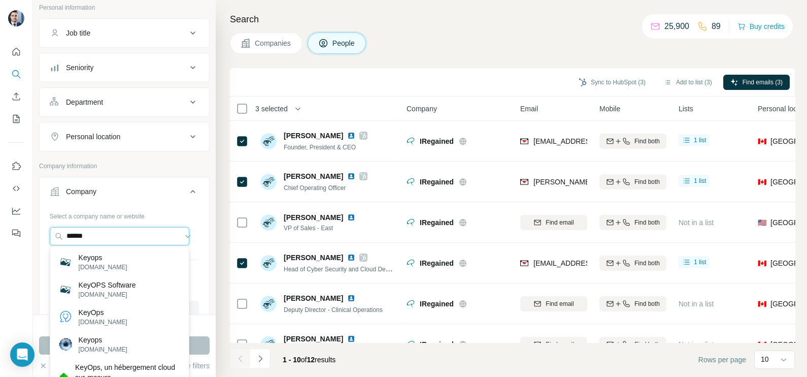
type input "******"
click at [101, 323] on p "[DOMAIN_NAME]" at bounding box center [103, 321] width 49 height 9
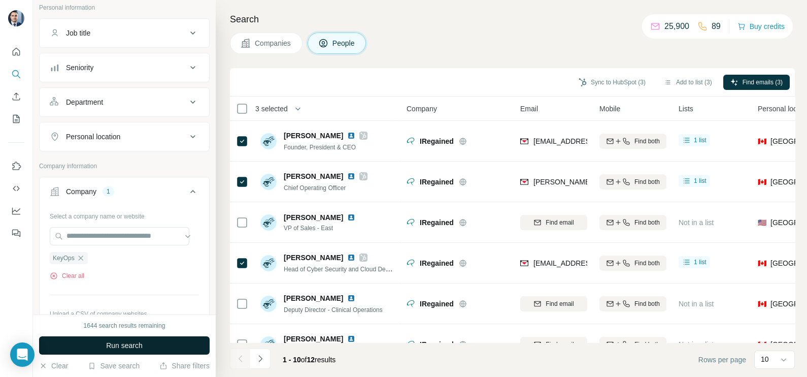
click at [118, 338] on button "Run search" at bounding box center [124, 345] width 171 height 18
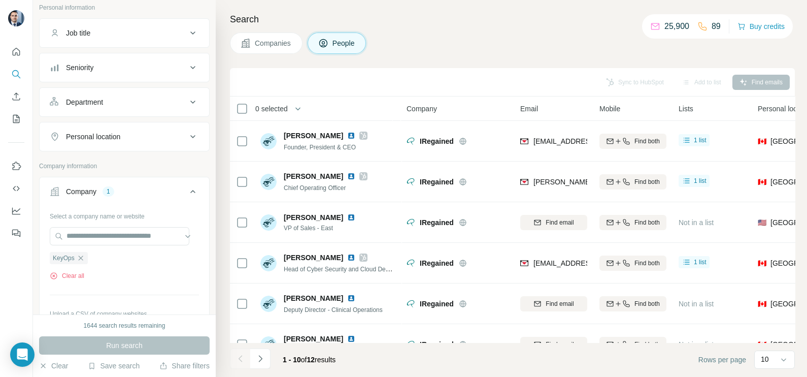
click at [267, 39] on span "Companies" at bounding box center [273, 43] width 37 height 10
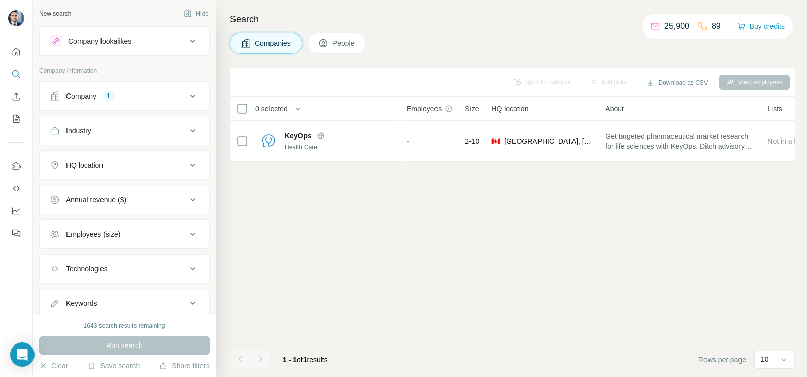
click at [173, 99] on div "Company 1" at bounding box center [118, 96] width 137 height 10
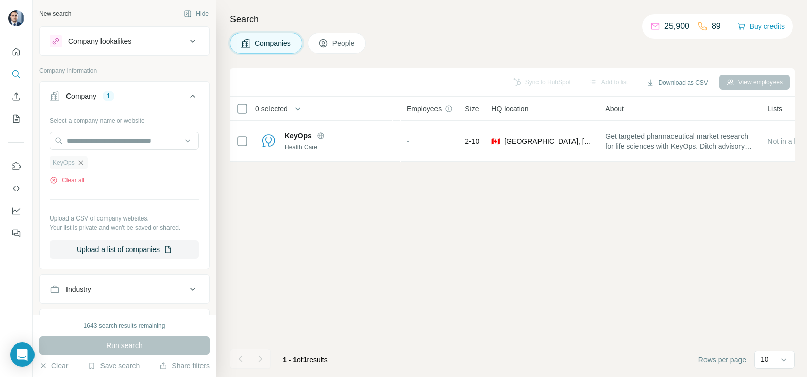
click at [83, 162] on icon "button" at bounding box center [81, 162] width 8 height 8
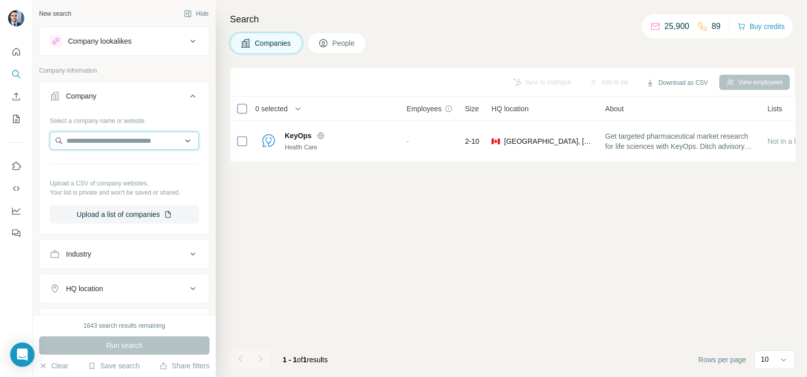
click at [86, 143] on input "text" at bounding box center [124, 141] width 149 height 18
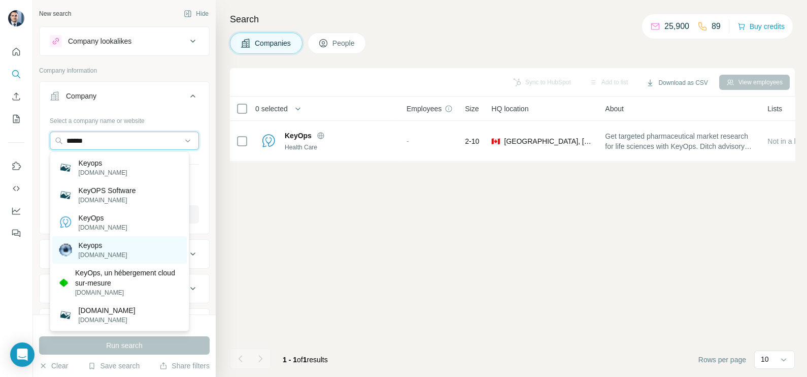
type input "******"
click at [105, 243] on p "Keyops" at bounding box center [103, 245] width 49 height 10
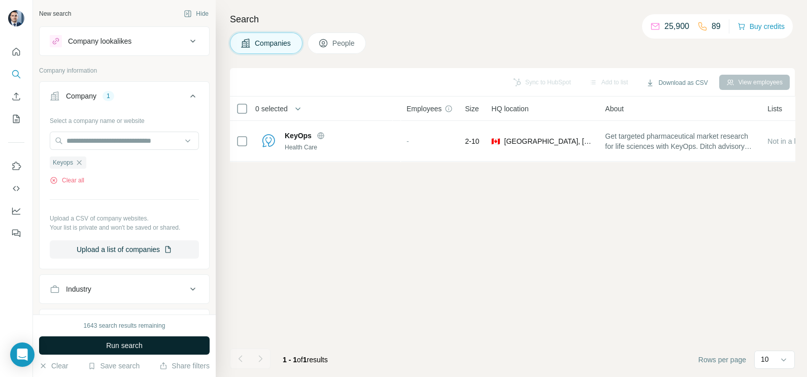
click at [127, 348] on span "Run search" at bounding box center [124, 345] width 37 height 10
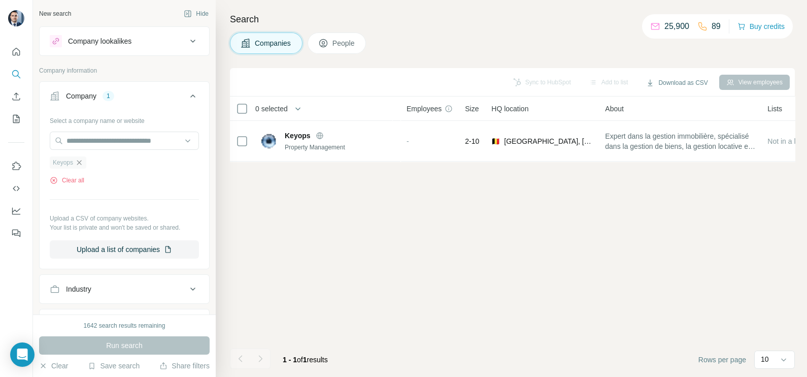
click at [79, 160] on icon "button" at bounding box center [79, 162] width 8 height 8
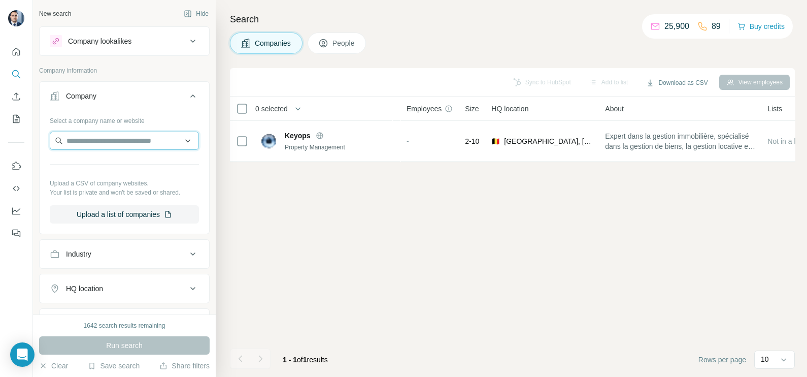
click at [103, 135] on input "text" at bounding box center [124, 141] width 149 height 18
paste input "******"
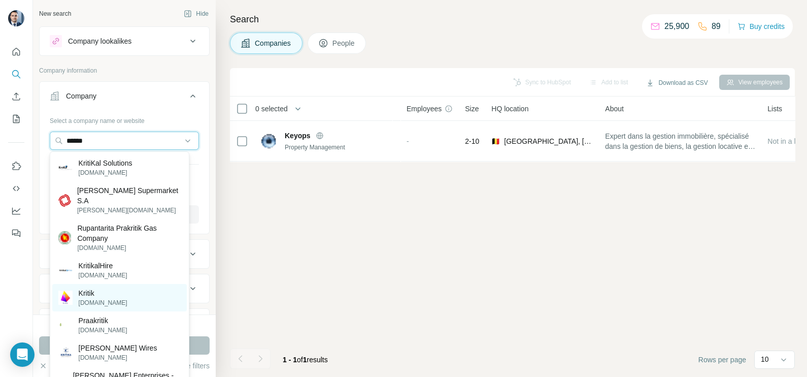
type input "******"
click at [119, 290] on div "Kritik kritik.io" at bounding box center [119, 297] width 135 height 27
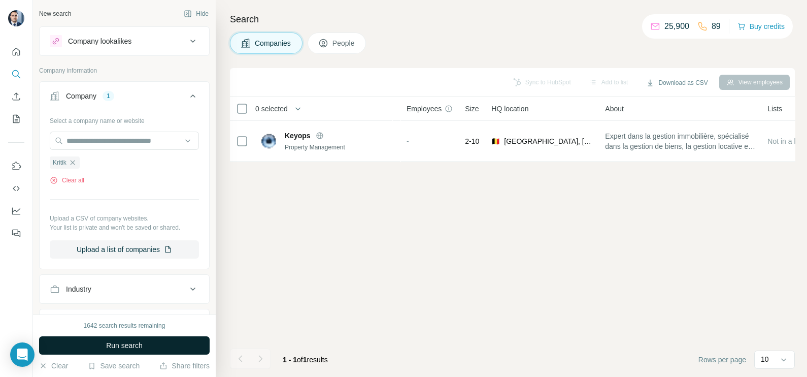
click at [121, 338] on button "Run search" at bounding box center [124, 345] width 171 height 18
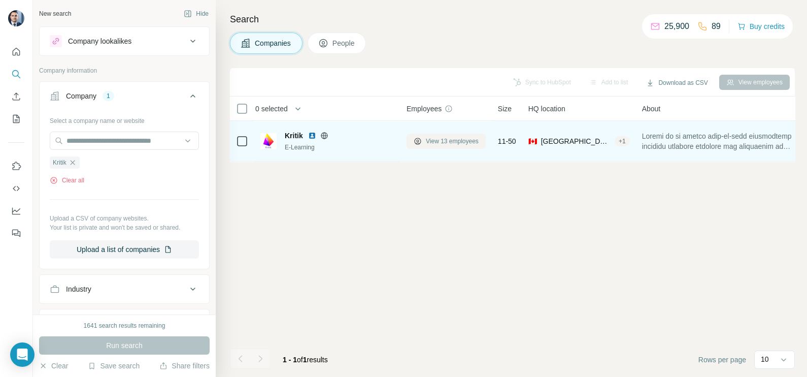
click at [443, 142] on span "View 13 employees" at bounding box center [452, 141] width 53 height 9
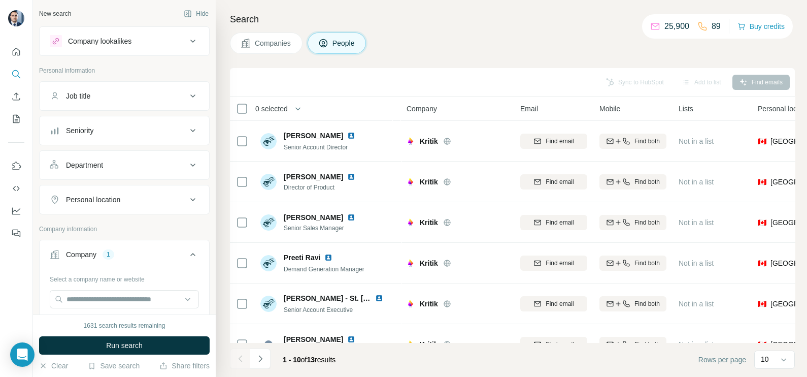
click at [261, 45] on span "Companies" at bounding box center [273, 43] width 37 height 10
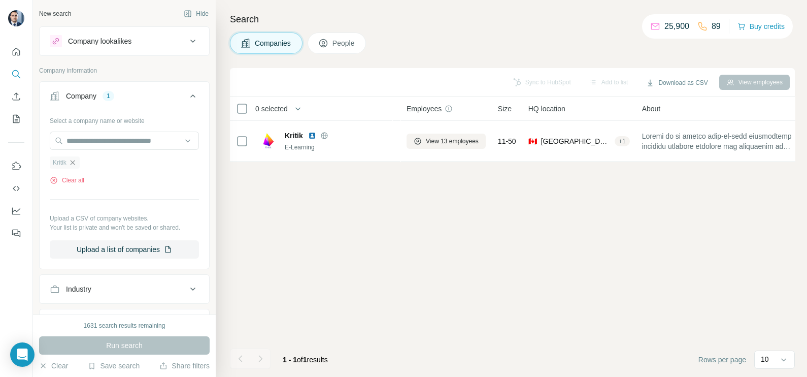
click at [75, 158] on icon "button" at bounding box center [73, 162] width 8 height 8
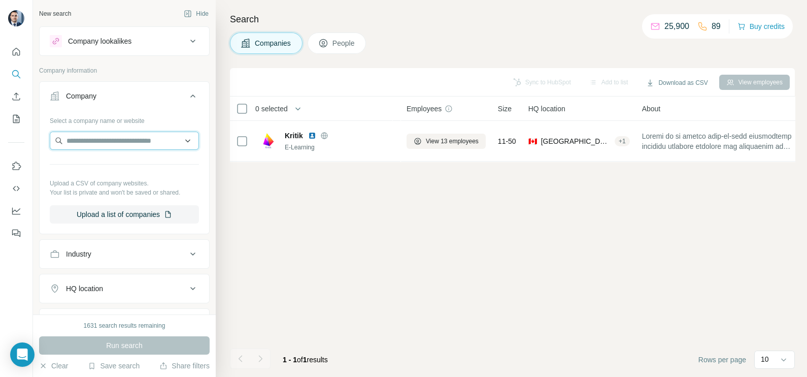
click at [92, 140] on input "text" at bounding box center [124, 141] width 149 height 18
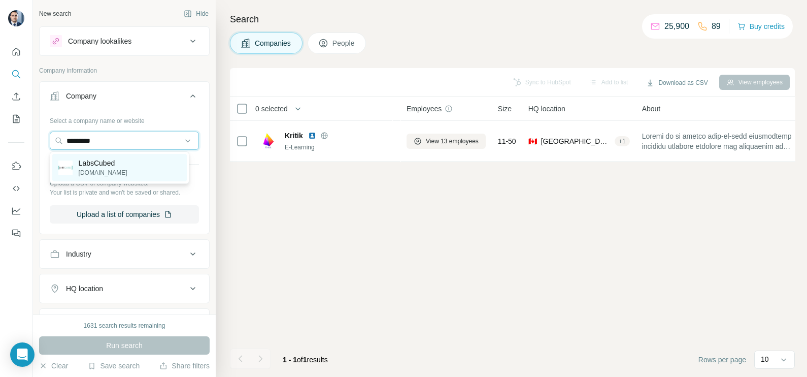
type input "*********"
click at [108, 169] on p "labscubed.com" at bounding box center [103, 172] width 49 height 9
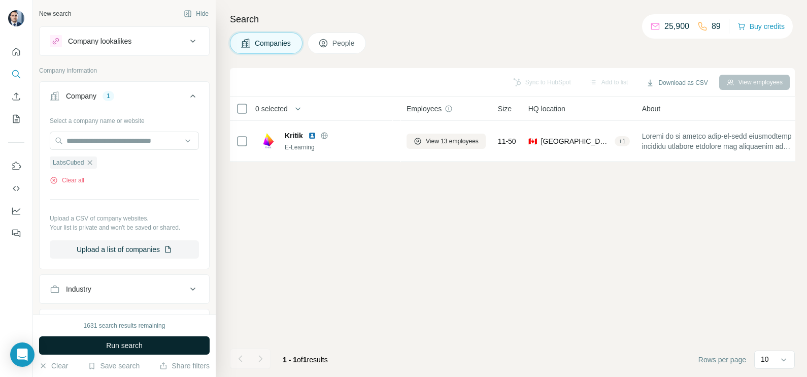
click at [135, 338] on button "Run search" at bounding box center [124, 345] width 171 height 18
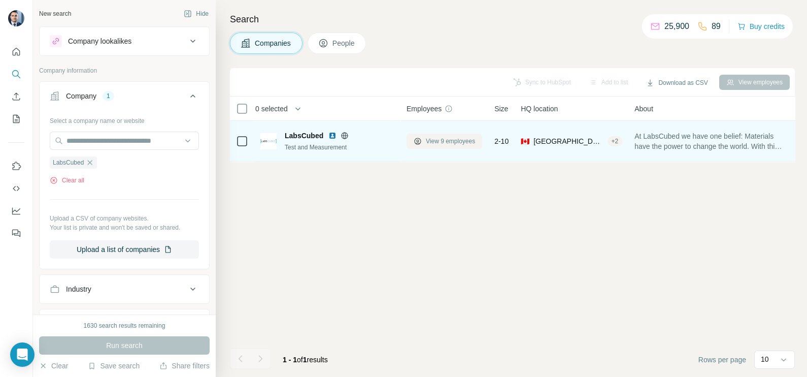
click at [434, 141] on span "View 9 employees" at bounding box center [450, 141] width 49 height 9
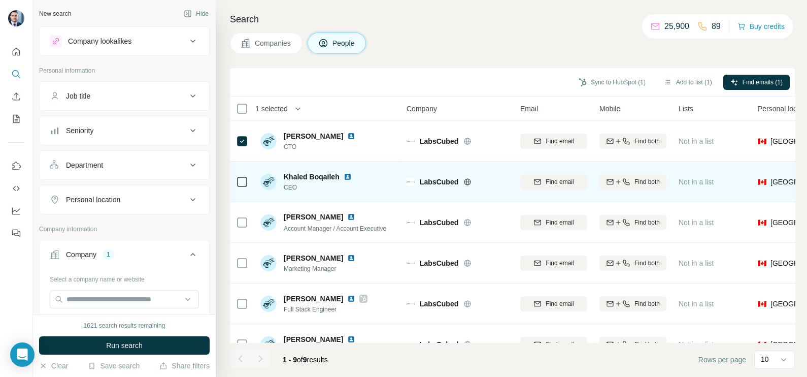
click at [239, 186] on icon at bounding box center [242, 182] width 12 height 12
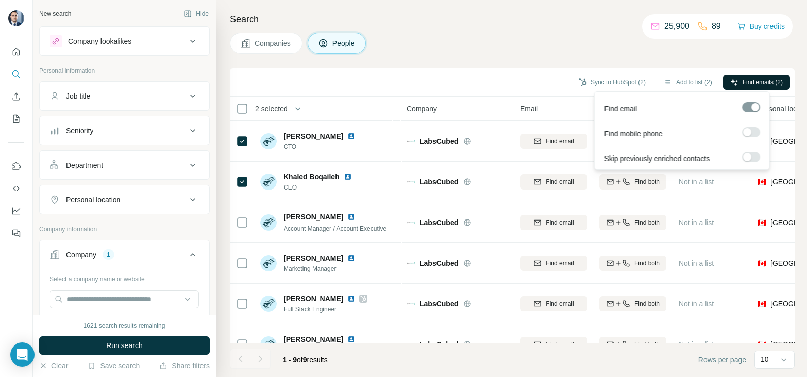
click at [769, 86] on span "Find emails (2)" at bounding box center [763, 82] width 40 height 9
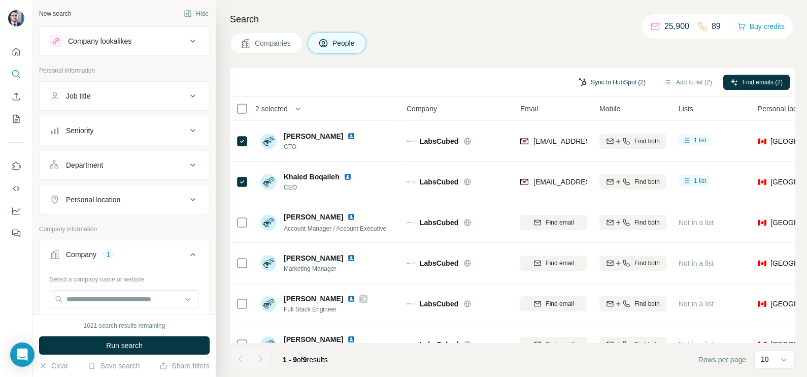
click at [604, 80] on button "Sync to HubSpot (2)" at bounding box center [612, 82] width 81 height 15
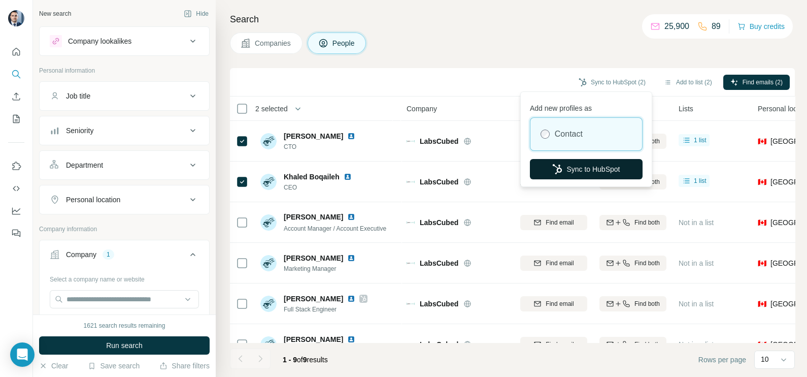
click at [582, 169] on button "Sync to HubSpot" at bounding box center [586, 169] width 113 height 20
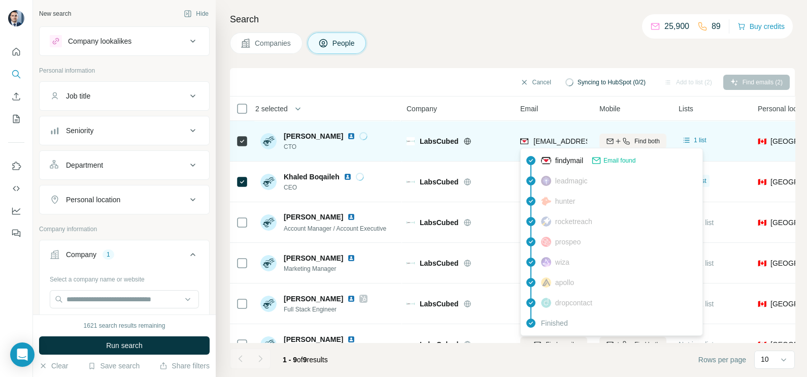
click at [555, 141] on span "ammar@labscubed.com" at bounding box center [594, 141] width 120 height 8
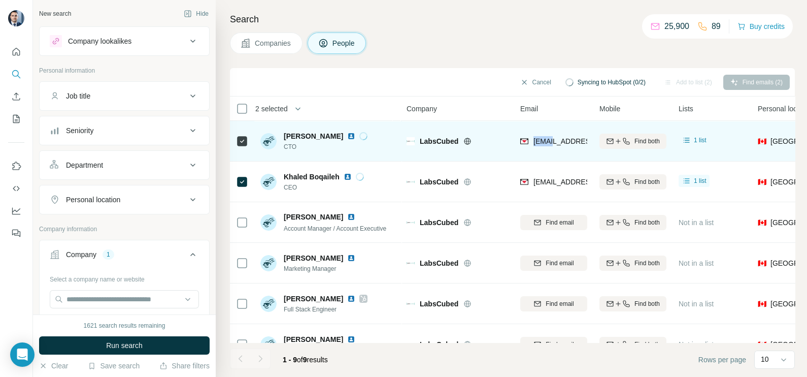
click at [555, 141] on span "ammar@labscubed.com" at bounding box center [594, 141] width 120 height 8
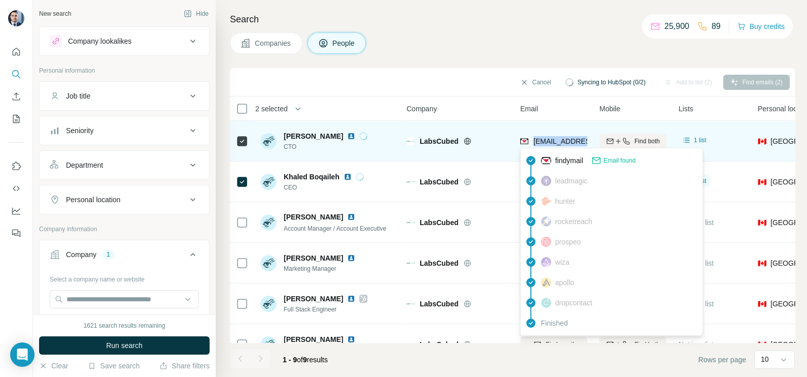
copy tr "ammar@labscubed.com"
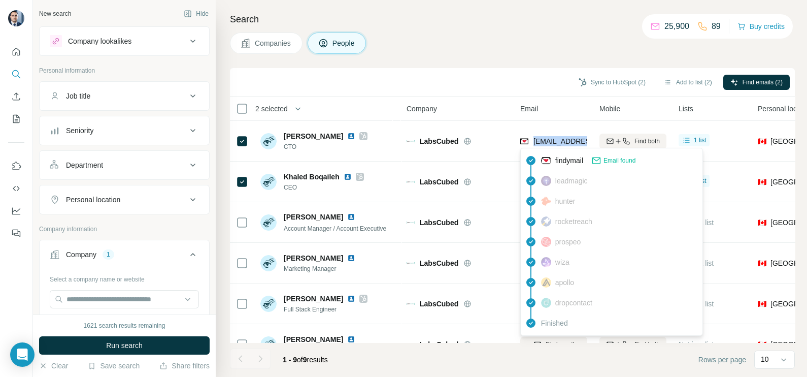
click at [497, 86] on div "Sync to HubSpot (2) Add to list (2) Find emails (2)" at bounding box center [512, 82] width 555 height 18
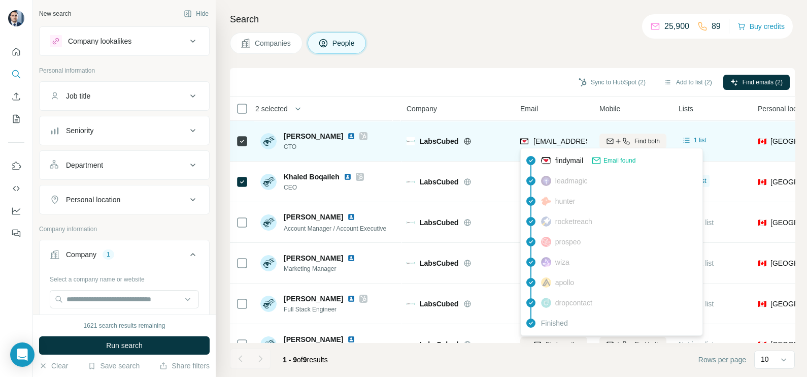
click at [556, 146] on div "ammar@labscubed.com" at bounding box center [582, 142] width 125 height 12
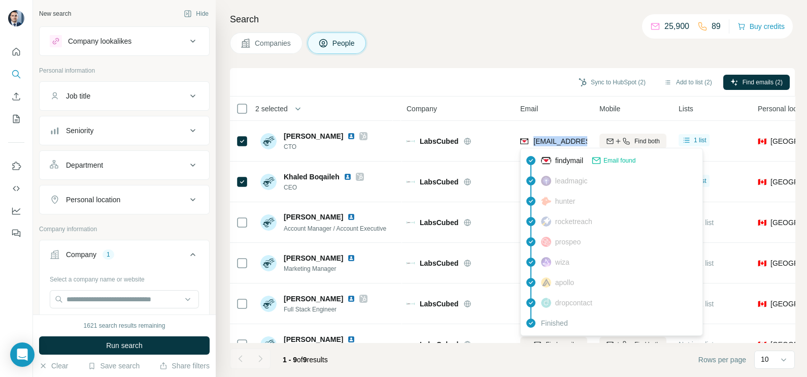
copy tr "ammar@labscubed.com"
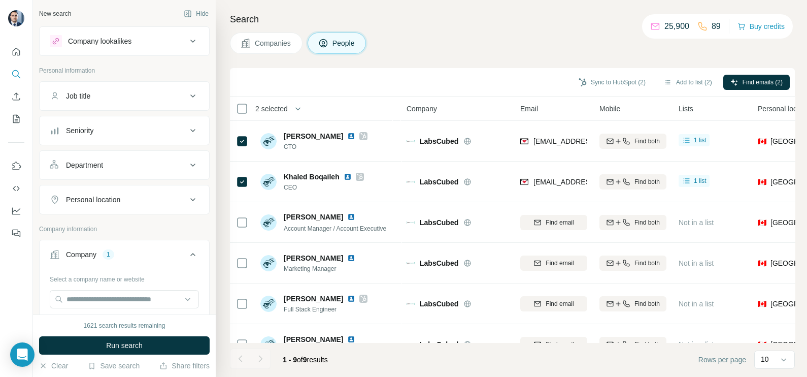
click at [484, 84] on div "Sync to HubSpot (2) Add to list (2) Find emails (2)" at bounding box center [512, 82] width 555 height 18
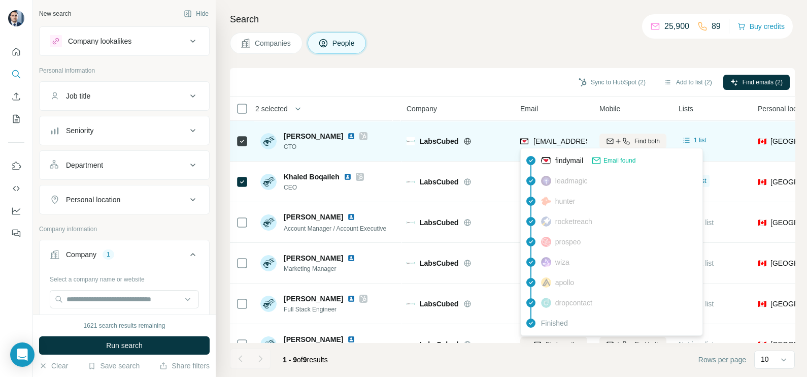
click at [561, 141] on span "ammar@labscubed.com" at bounding box center [594, 141] width 120 height 8
copy tr "ammar@labscubed.com"
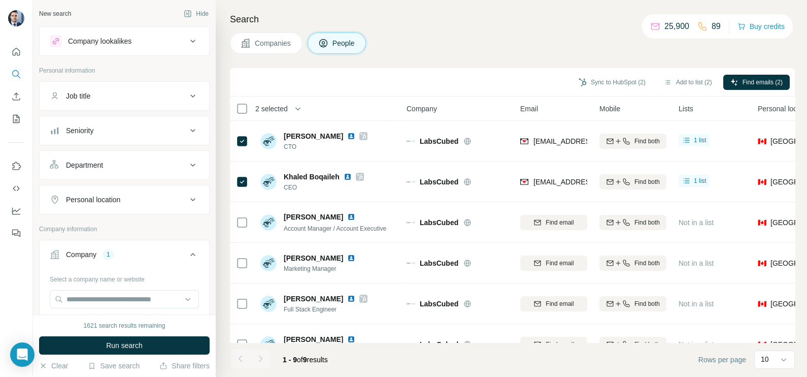
click at [508, 91] on div "Sync to HubSpot (2) Add to list (2) Find emails (2)" at bounding box center [512, 82] width 565 height 28
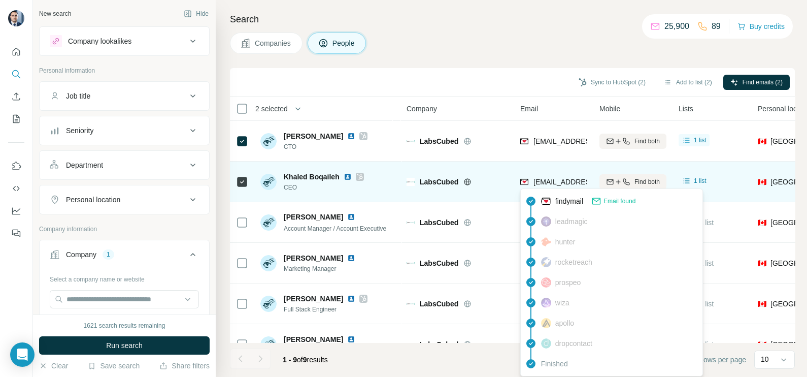
click at [551, 183] on span "khaled@labscubed.com" at bounding box center [594, 182] width 120 height 8
copy tr "khaled@labscubed.com"
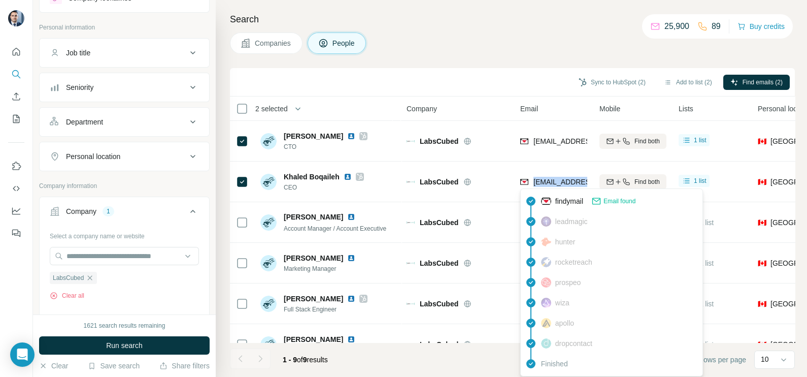
scroll to position [63, 0]
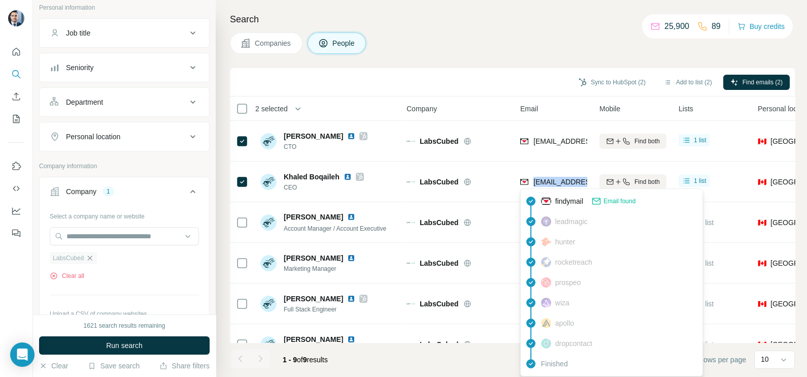
click at [94, 257] on icon "button" at bounding box center [90, 258] width 8 height 8
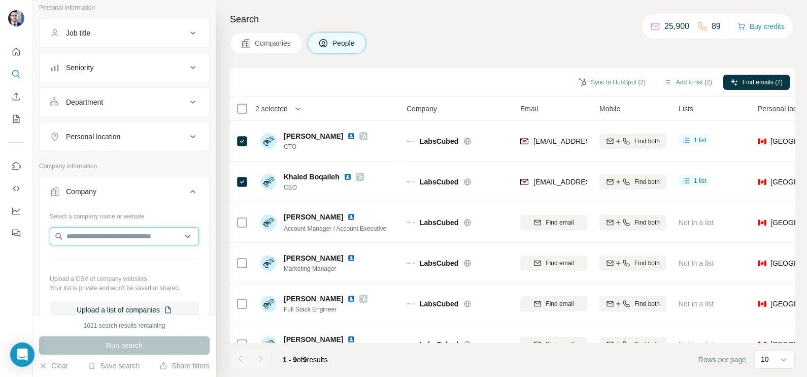
click at [99, 238] on input "text" at bounding box center [124, 236] width 149 height 18
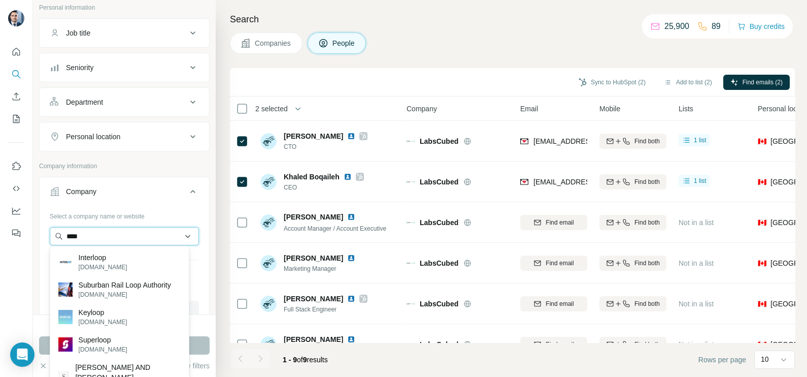
drag, startPoint x: 96, startPoint y: 237, endPoint x: 53, endPoint y: 234, distance: 43.8
click at [53, 234] on input "****" at bounding box center [124, 236] width 149 height 18
paste input "*"
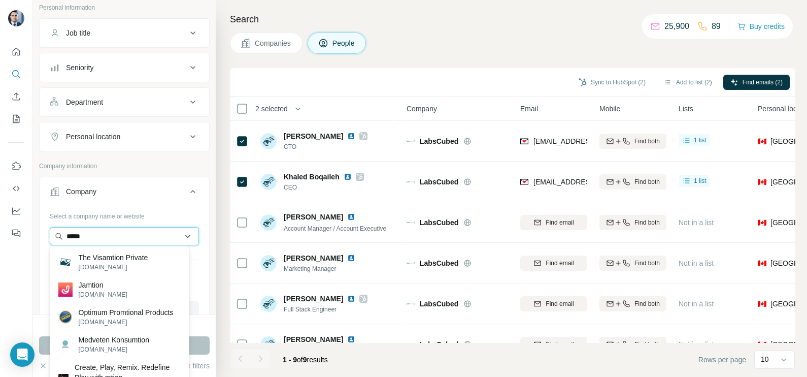
drag, startPoint x: 102, startPoint y: 235, endPoint x: 67, endPoint y: 236, distance: 35.1
click at [67, 236] on input "*****" at bounding box center [124, 236] width 149 height 18
paste input "*"
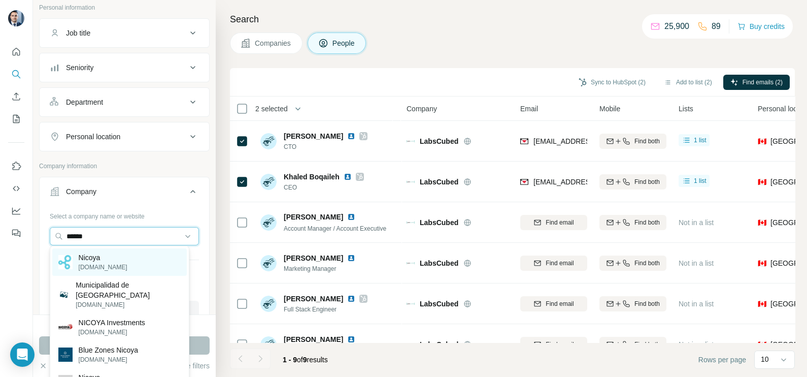
type input "******"
click at [132, 267] on div "Nicoya nicoyalife.com" at bounding box center [119, 261] width 135 height 27
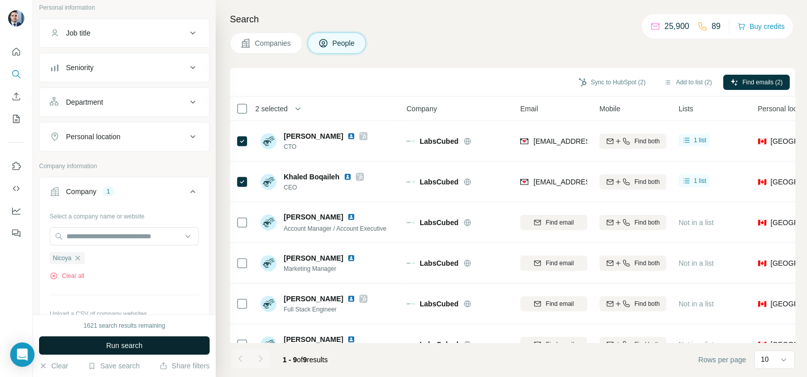
click at [115, 341] on span "Run search" at bounding box center [124, 345] width 37 height 10
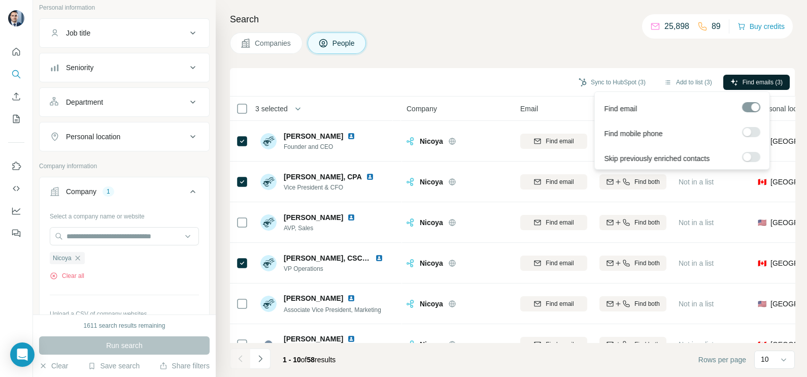
click at [769, 81] on span "Find emails (3)" at bounding box center [763, 82] width 40 height 9
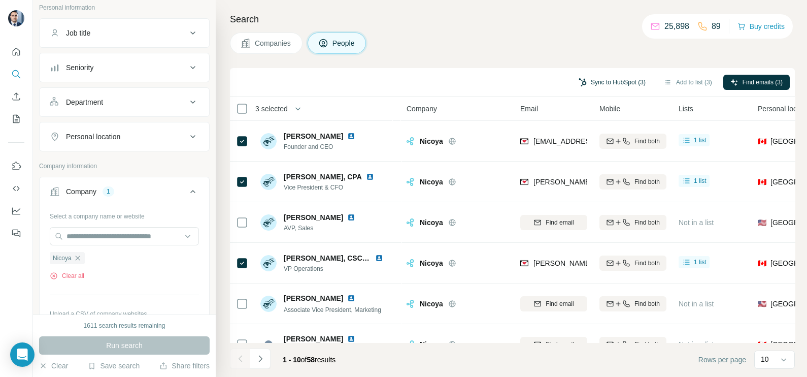
click at [602, 80] on button "Sync to HubSpot (3)" at bounding box center [612, 82] width 81 height 15
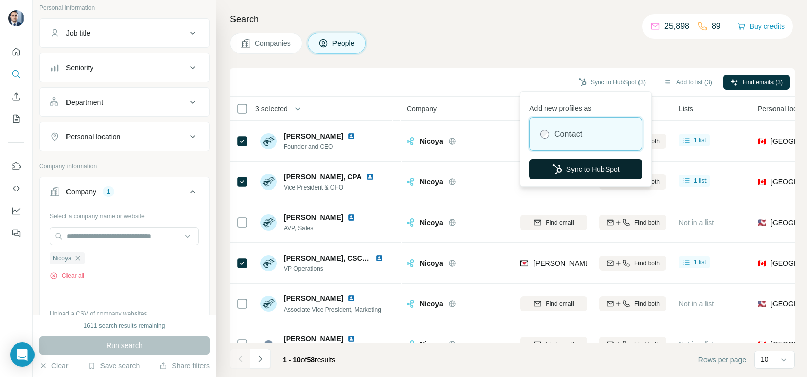
click at [563, 163] on button "Sync to HubSpot" at bounding box center [586, 169] width 113 height 20
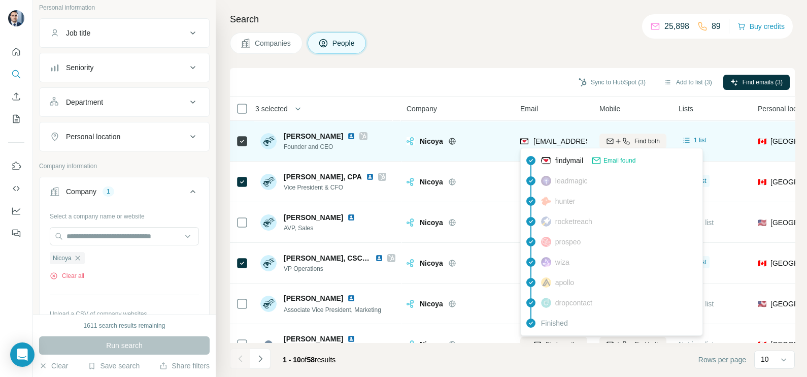
click at [556, 141] on span "rdenomme@nicoyalife.com" at bounding box center [594, 141] width 120 height 8
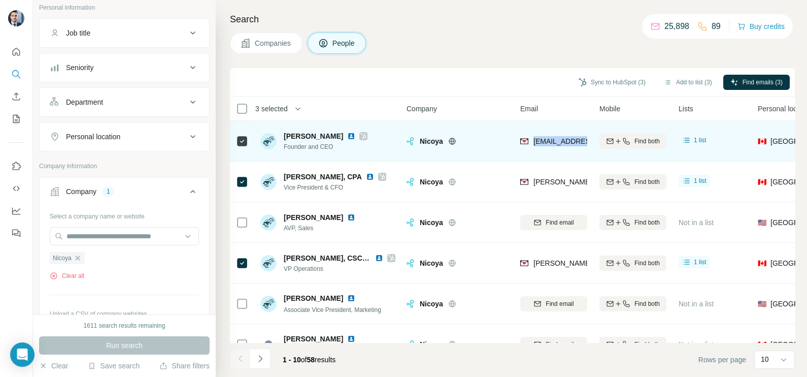
click at [556, 141] on span "rdenomme@nicoyalife.com" at bounding box center [594, 141] width 120 height 8
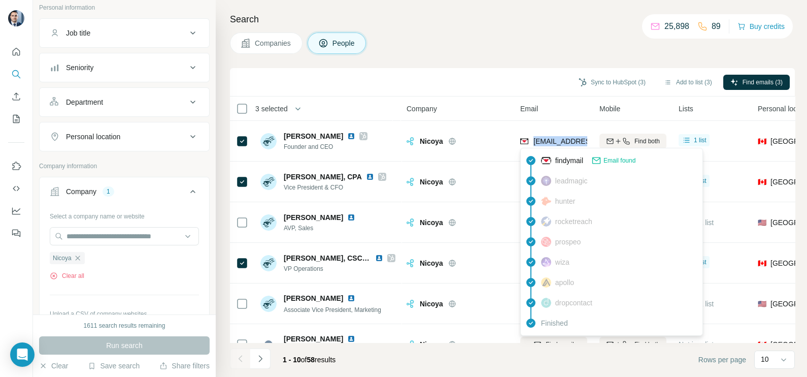
copy tr "rdenomme@nicoyalife.com"
click at [503, 94] on div "Sync to HubSpot (3) Add to list (3) Find emails (3)" at bounding box center [512, 82] width 565 height 28
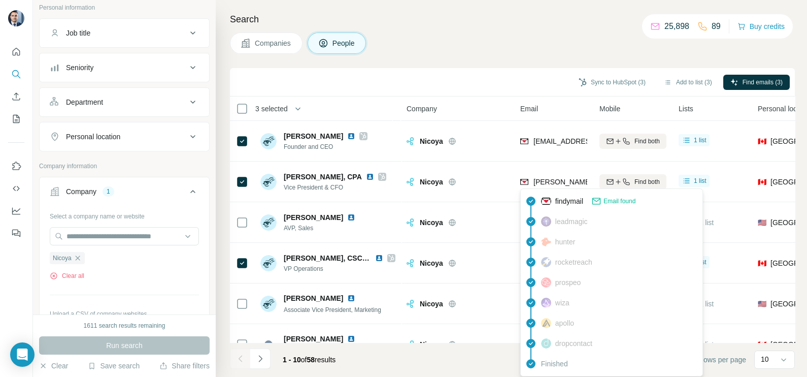
click at [563, 188] on div "findymail Email found leadmagic hunter rocketreach prospeo [PERSON_NAME] apollo…" at bounding box center [611, 282] width 183 height 188
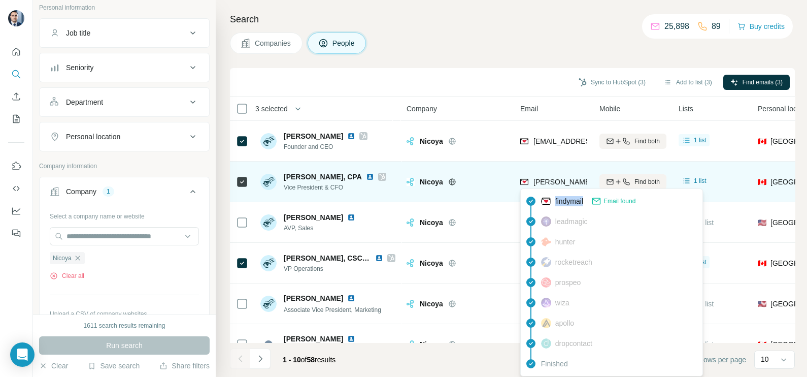
drag, startPoint x: 563, startPoint y: 188, endPoint x: 563, endPoint y: 180, distance: 7.6
click at [563, 188] on body "New search Hide Company lookalikes Personal information Job title Seniority Dep…" at bounding box center [403, 188] width 807 height 377
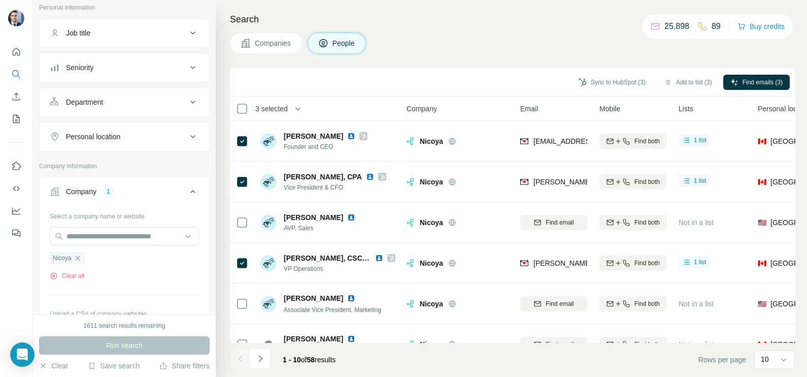
click at [508, 42] on div "Companies People" at bounding box center [512, 42] width 565 height 21
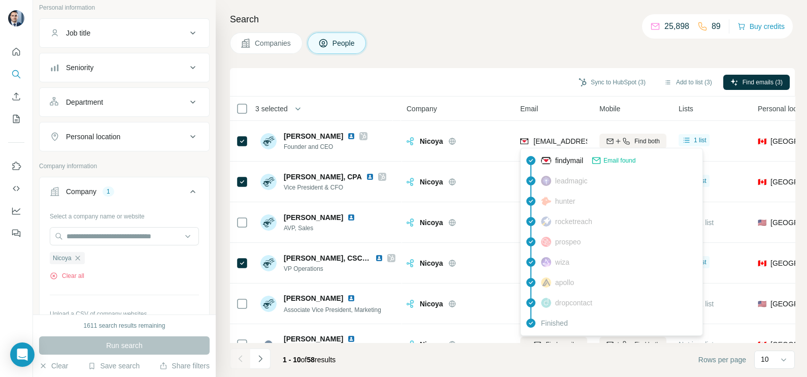
click at [573, 173] on div "leadmagic" at bounding box center [612, 181] width 178 height 20
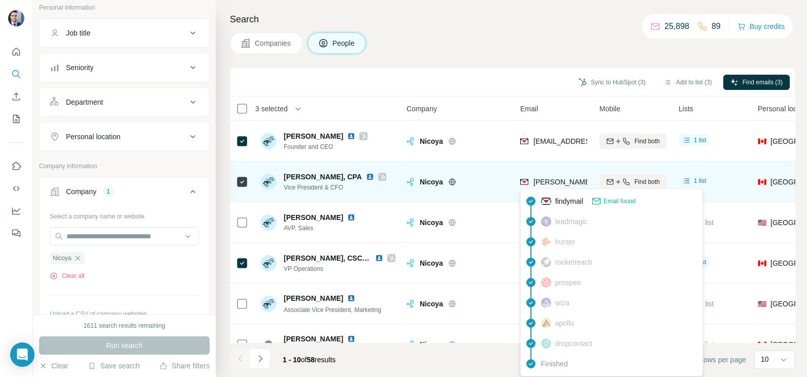
click at [562, 183] on span "colin@nicoyalife.com" at bounding box center [623, 182] width 179 height 8
copy tr "colin@nicoyalife.com"
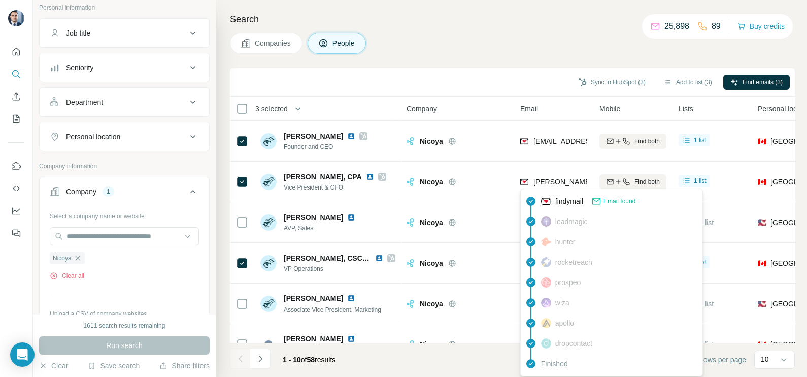
click at [509, 76] on div "Sync to HubSpot (3) Add to list (3) Find emails (3)" at bounding box center [512, 82] width 555 height 18
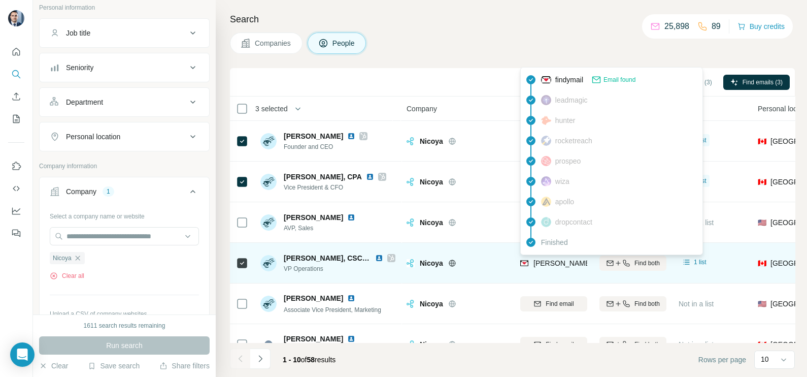
click at [555, 261] on span "brian@nicoyalife.com" at bounding box center [623, 263] width 179 height 8
copy tr "brian@nicoyalife.com"
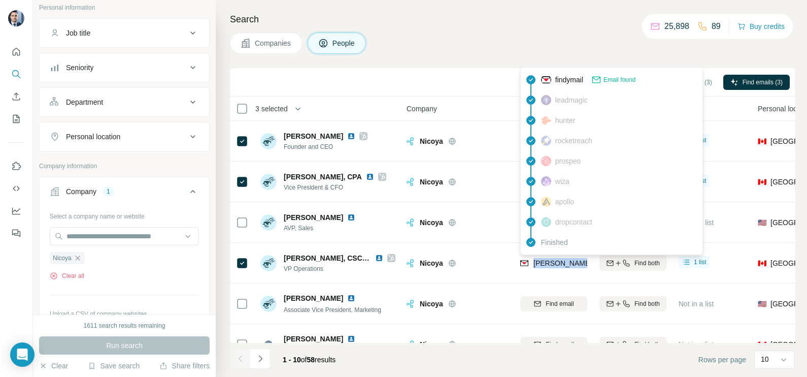
click at [279, 38] on span "Companies" at bounding box center [273, 43] width 37 height 10
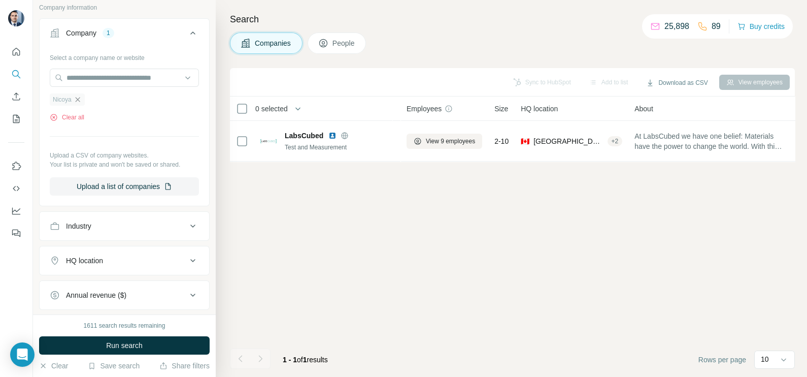
click at [81, 97] on icon "button" at bounding box center [78, 99] width 8 height 8
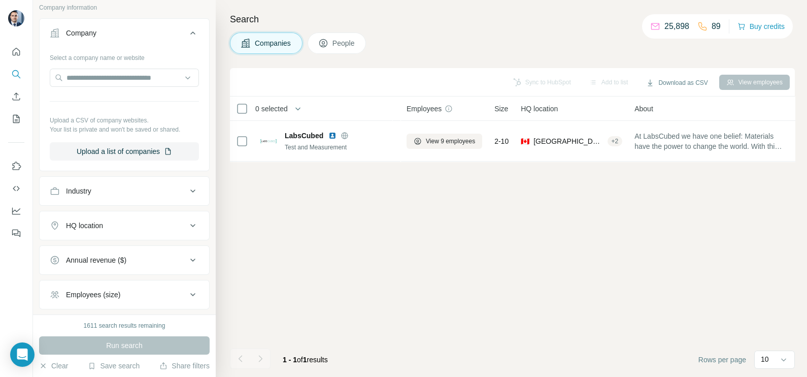
click at [270, 44] on span "Companies" at bounding box center [273, 43] width 37 height 10
click at [97, 78] on input "text" at bounding box center [124, 78] width 149 height 18
paste input "*******"
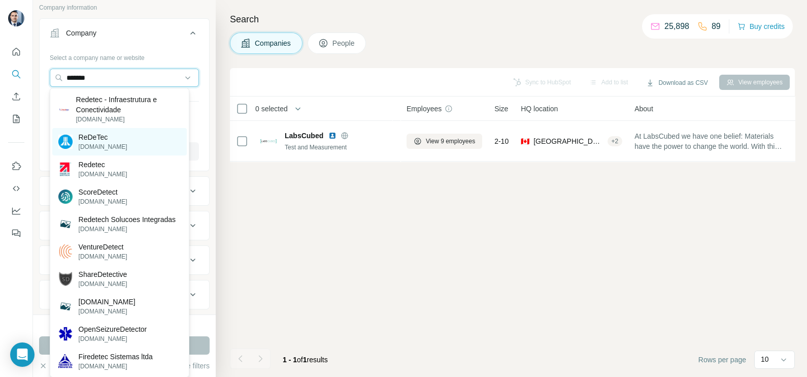
type input "*******"
click at [124, 140] on div "ReDeTec redetec.com" at bounding box center [119, 141] width 135 height 27
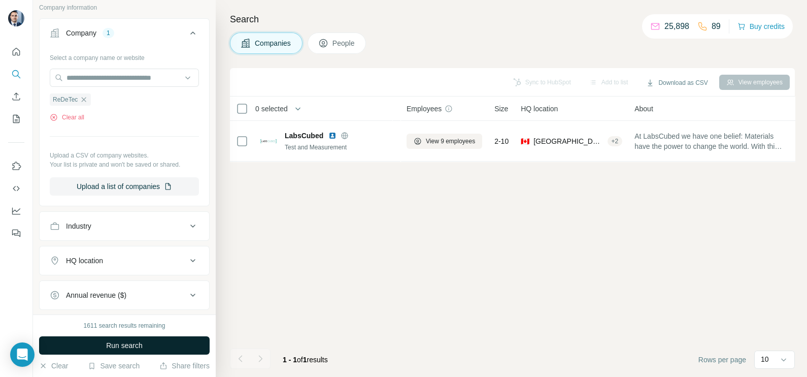
click at [125, 352] on button "Run search" at bounding box center [124, 345] width 171 height 18
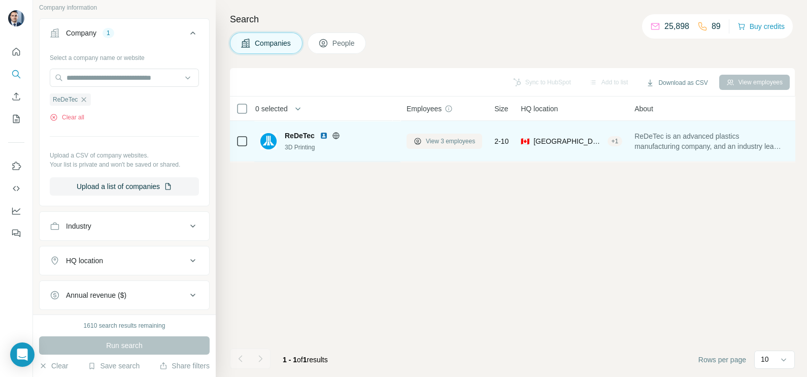
click at [428, 141] on span "View 3 employees" at bounding box center [450, 141] width 49 height 9
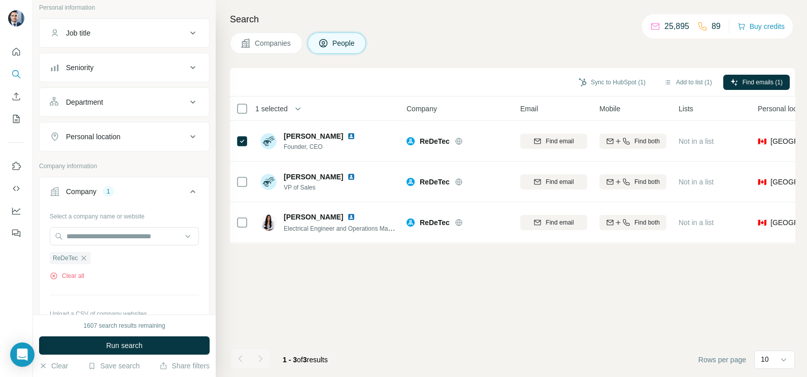
click at [762, 97] on th "Personal location" at bounding box center [791, 108] width 79 height 24
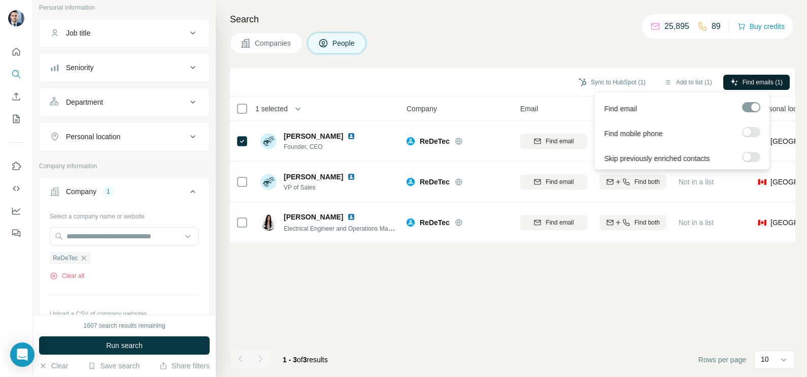
click at [757, 85] on span "Find emails (1)" at bounding box center [763, 82] width 40 height 9
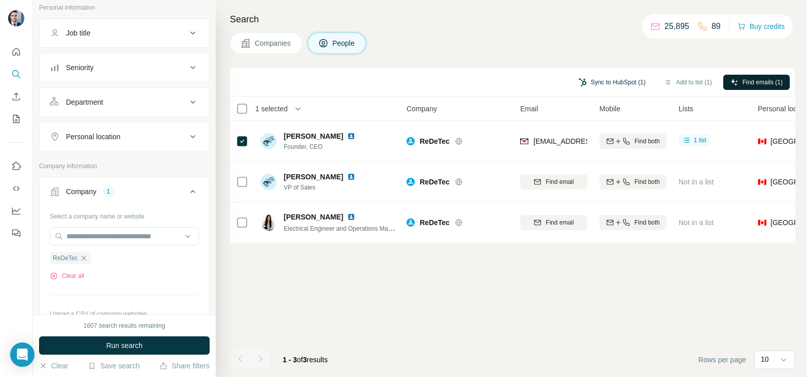
click at [620, 79] on button "Sync to HubSpot (1)" at bounding box center [612, 82] width 81 height 15
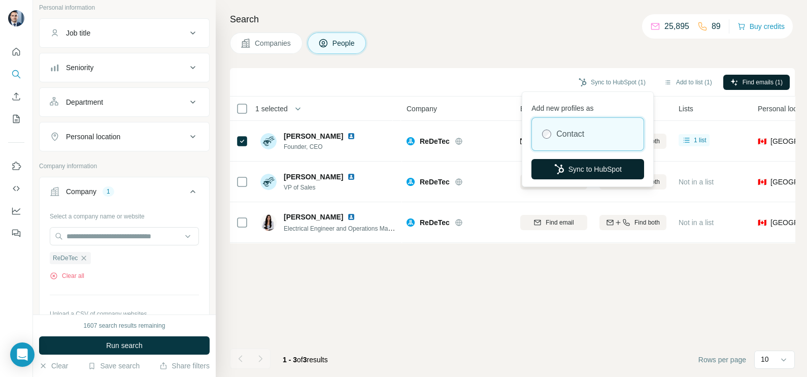
click at [587, 176] on button "Sync to HubSpot" at bounding box center [588, 169] width 113 height 20
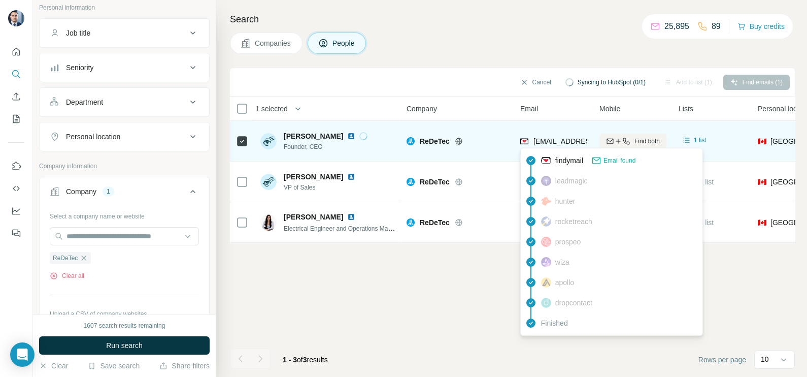
click at [556, 142] on span "dennon@redetec.com" at bounding box center [594, 141] width 120 height 8
copy tr "dennon@redetec.com"
click at [555, 146] on div "dennon@redetec.com" at bounding box center [582, 142] width 125 height 12
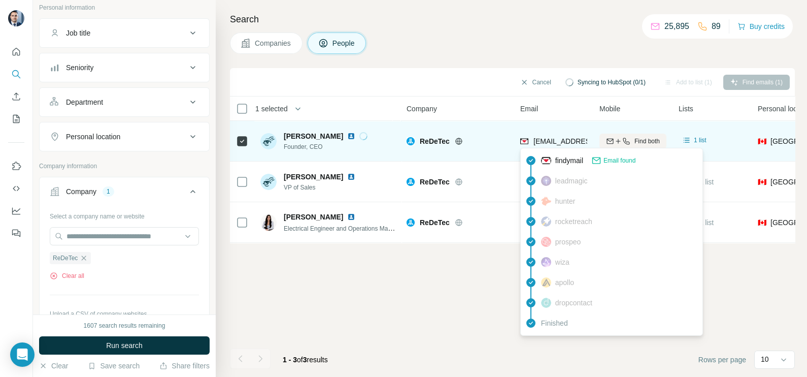
click at [551, 140] on span "dennon@redetec.com" at bounding box center [594, 141] width 120 height 8
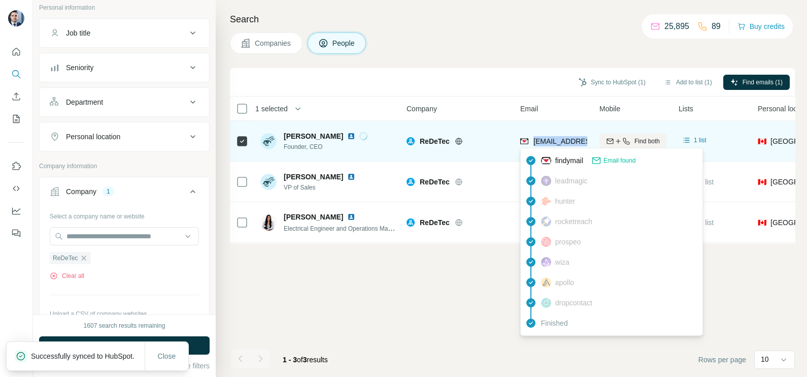
click at [551, 140] on span "dennon@redetec.com" at bounding box center [594, 141] width 120 height 8
copy tr "dennon@redetec.com"
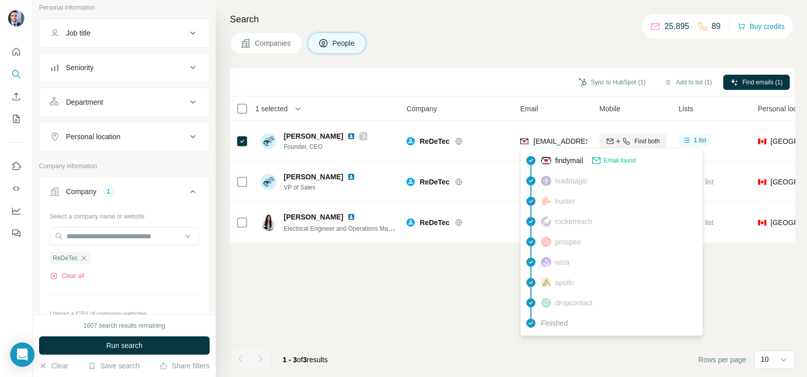
click at [484, 261] on div "Sync to HubSpot (1) Add to list (1) Find emails (1) 1 selected People Company E…" at bounding box center [512, 222] width 565 height 309
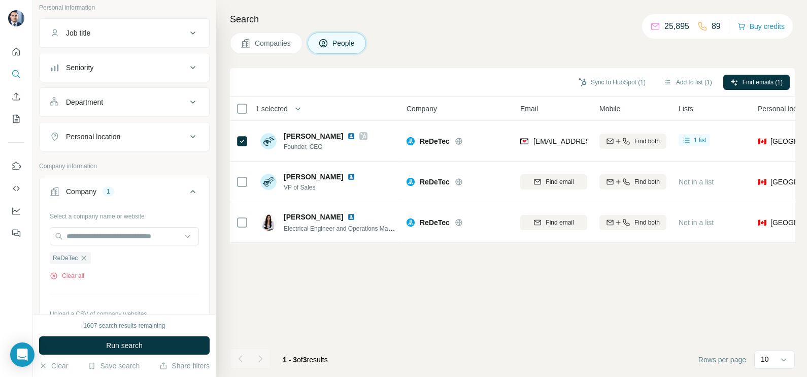
click at [263, 36] on button "Companies" at bounding box center [266, 42] width 73 height 21
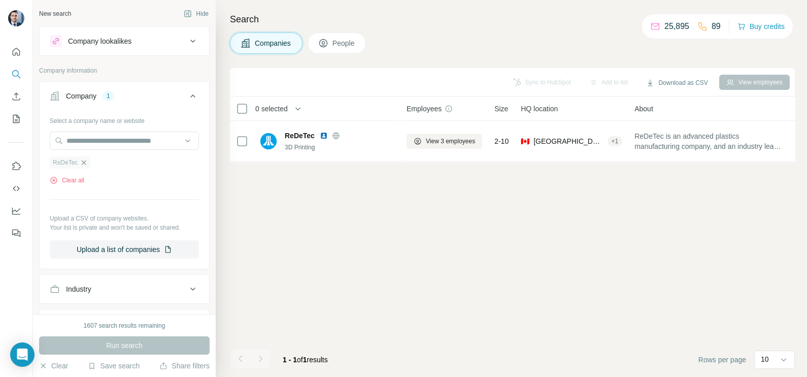
click at [81, 163] on icon "button" at bounding box center [84, 162] width 8 height 8
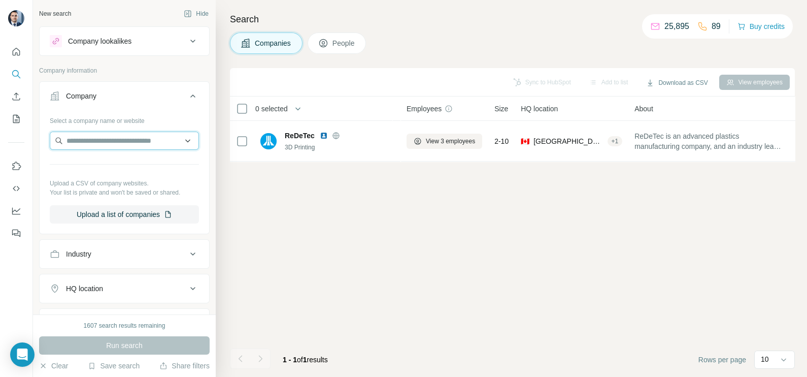
click at [104, 139] on input "text" at bounding box center [124, 141] width 149 height 18
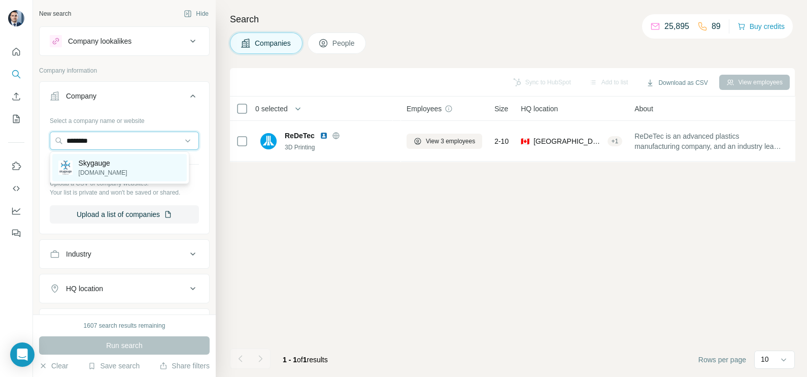
type input "********"
click at [116, 171] on div "Skygauge skygauge.co" at bounding box center [119, 167] width 135 height 27
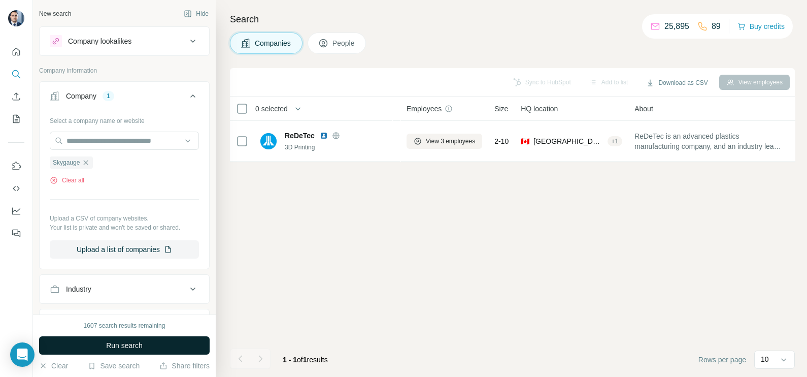
click at [130, 341] on span "Run search" at bounding box center [124, 345] width 37 height 10
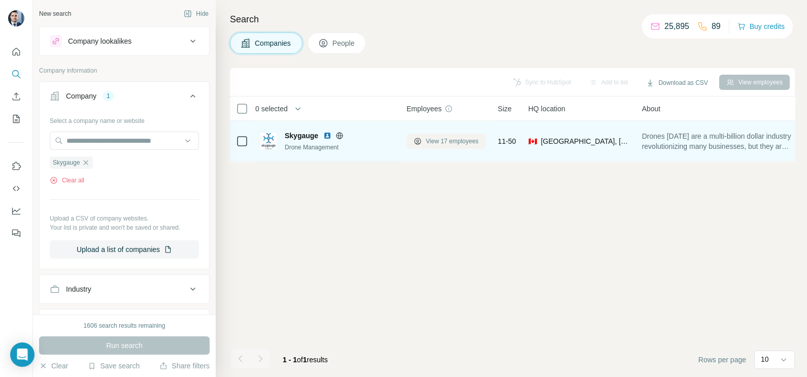
click at [421, 142] on button "View 17 employees" at bounding box center [446, 141] width 79 height 15
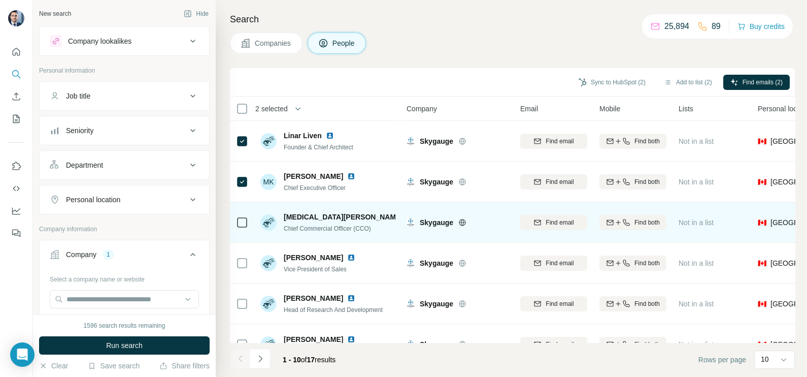
click at [235, 226] on td at bounding box center [242, 222] width 24 height 41
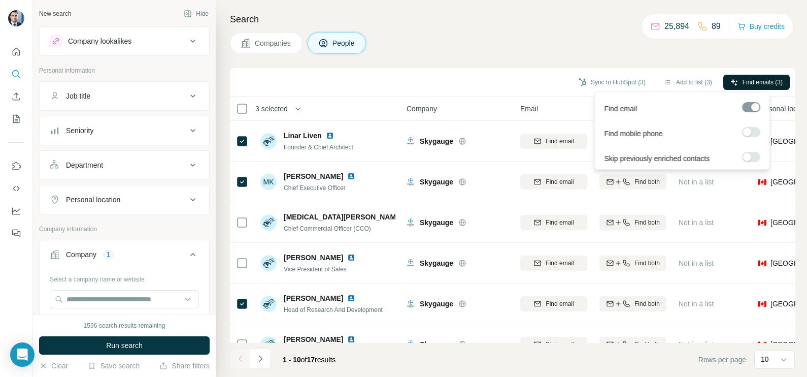
click at [745, 87] on button "Find emails (3)" at bounding box center [757, 82] width 67 height 15
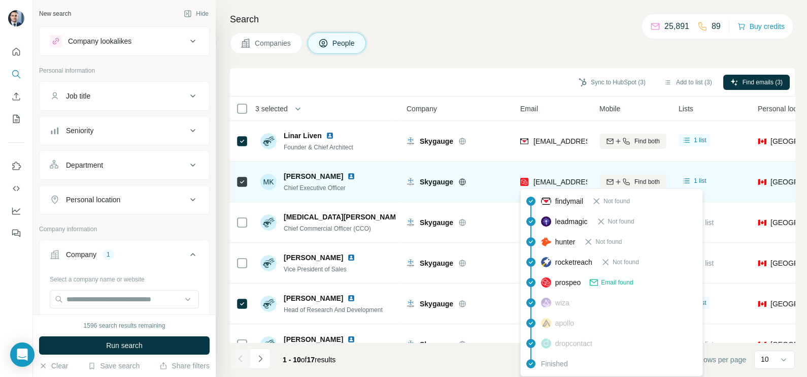
click at [559, 183] on span "maksym.korol@skygauge.co" at bounding box center [623, 182] width 179 height 8
click at [558, 182] on span "maksym.korol@skygauge.co" at bounding box center [623, 182] width 179 height 8
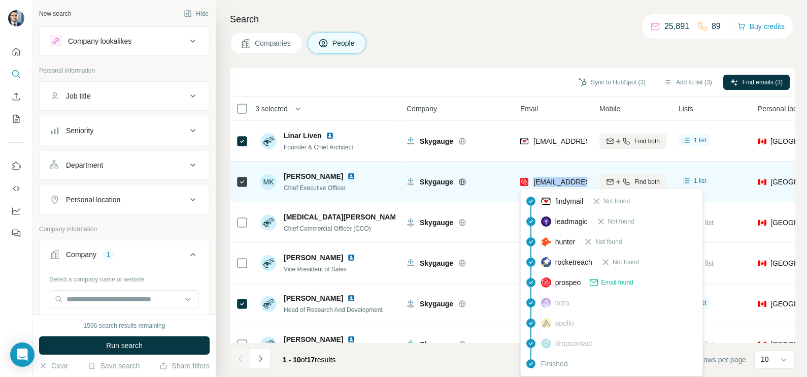
click at [558, 182] on span "maksym.korol@skygauge.co" at bounding box center [623, 182] width 179 height 8
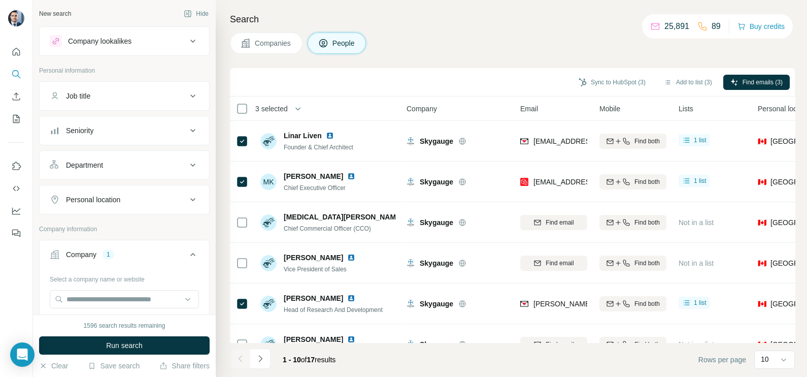
click at [456, 69] on div "Sync to HubSpot (3) Add to list (3) Find emails (3)" at bounding box center [512, 82] width 565 height 28
click at [611, 77] on button "Sync to HubSpot (3)" at bounding box center [612, 82] width 81 height 15
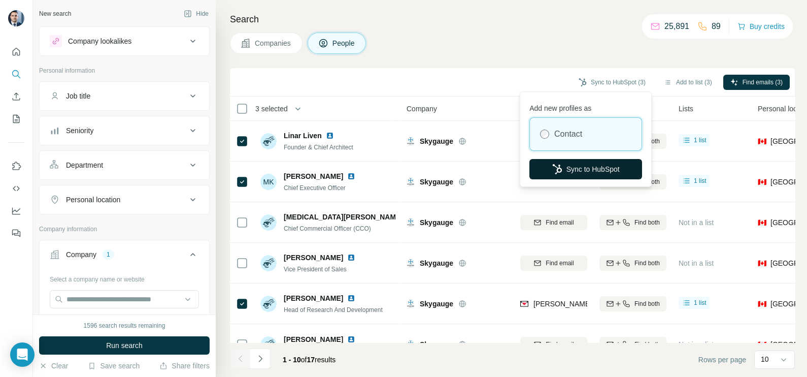
click at [575, 166] on button "Sync to HubSpot" at bounding box center [586, 169] width 113 height 20
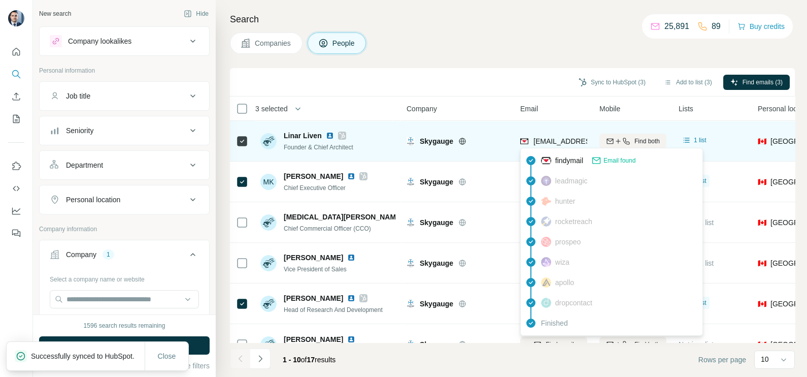
click at [559, 143] on span "linar@skygauge.co" at bounding box center [594, 141] width 120 height 8
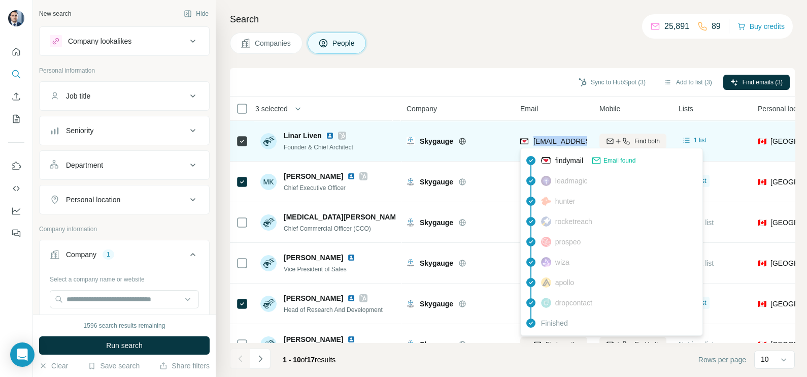
click at [559, 143] on span "linar@skygauge.co" at bounding box center [594, 141] width 120 height 8
copy tr "linar@skygauge.co"
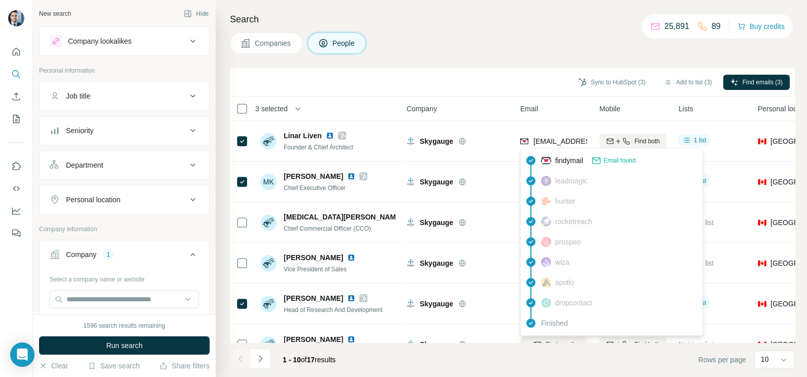
click at [490, 79] on div "Sync to HubSpot (3) Add to list (3) Find emails (3)" at bounding box center [512, 82] width 555 height 18
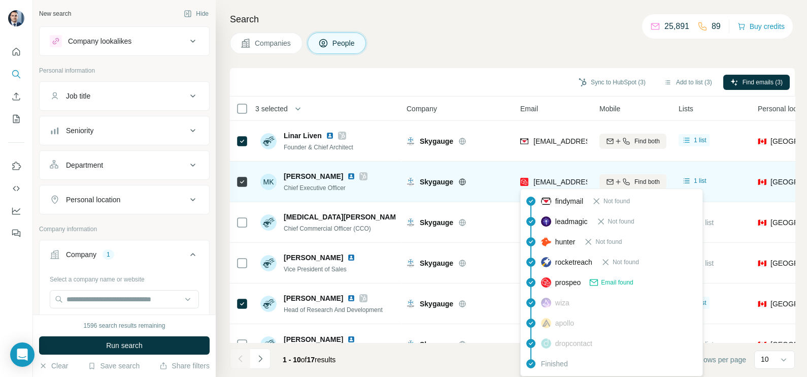
click at [546, 178] on span "maksym.korol@skygauge.co" at bounding box center [623, 182] width 179 height 8
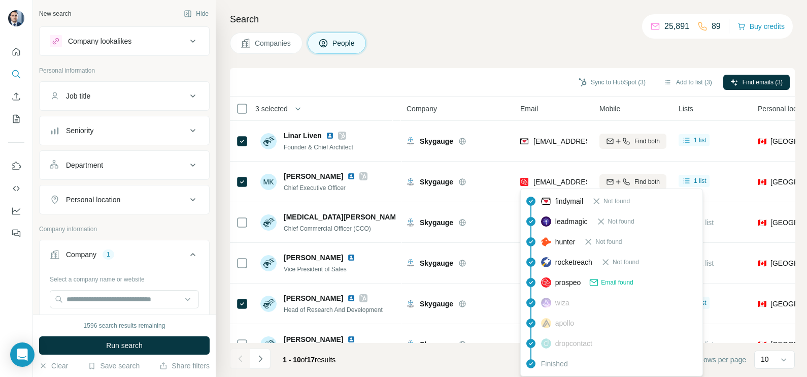
click at [497, 101] on th "Company" at bounding box center [458, 108] width 114 height 24
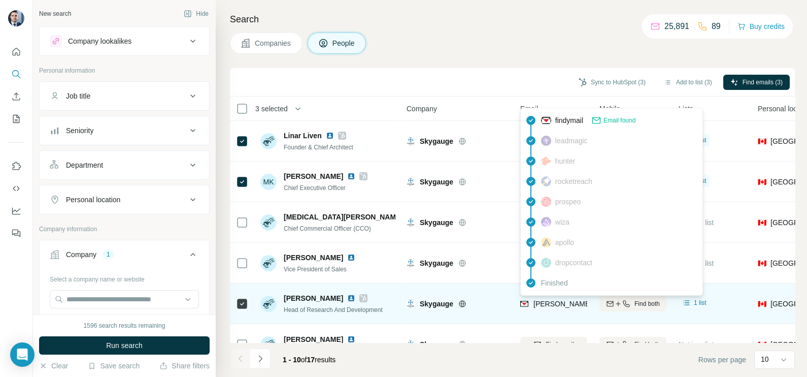
click at [562, 300] on span "vandan@skygauge.co" at bounding box center [623, 304] width 179 height 8
